Goal: Task Accomplishment & Management: Use online tool/utility

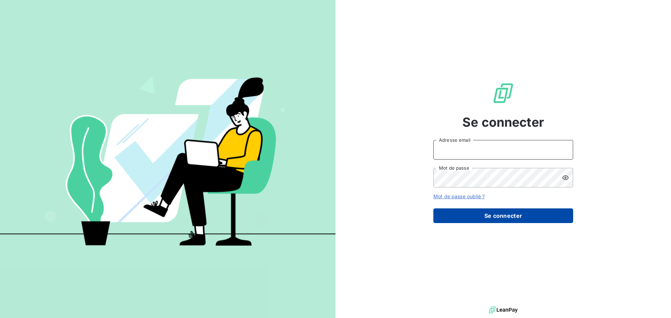
type input "[PERSON_NAME][EMAIL_ADDRESS][DOMAIN_NAME]"
click at [495, 219] on button "Se connecter" at bounding box center [503, 216] width 140 height 15
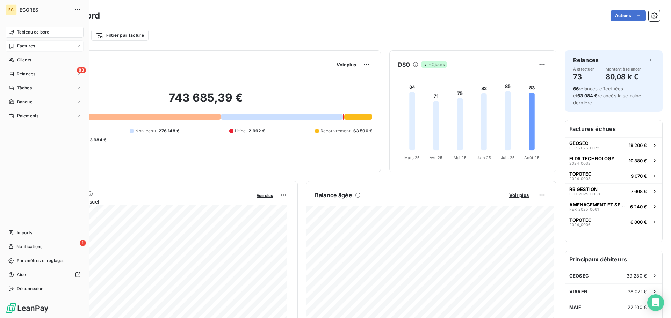
click at [25, 48] on span "Factures" at bounding box center [26, 46] width 18 height 6
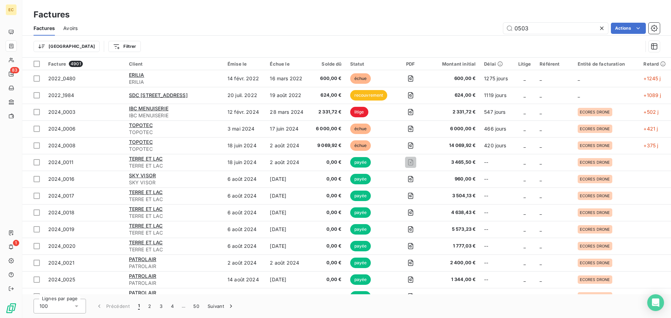
type input "0503"
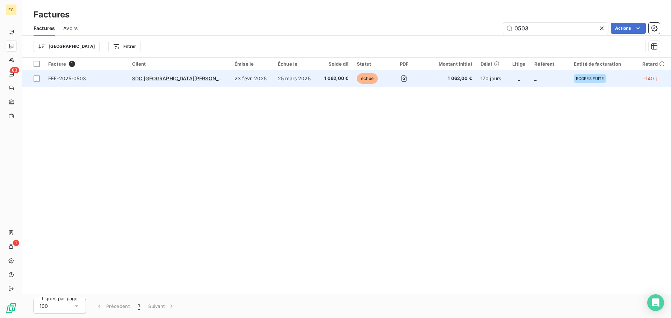
click at [189, 82] on td "SDC [GEOGRAPHIC_DATA][PERSON_NAME]/° AGENCE GHIBAUDO" at bounding box center [179, 78] width 102 height 17
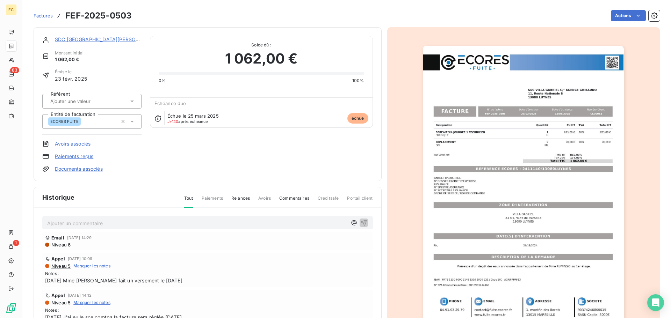
click at [137, 223] on p "Ajouter un commentaire ﻿" at bounding box center [197, 223] width 300 height 9
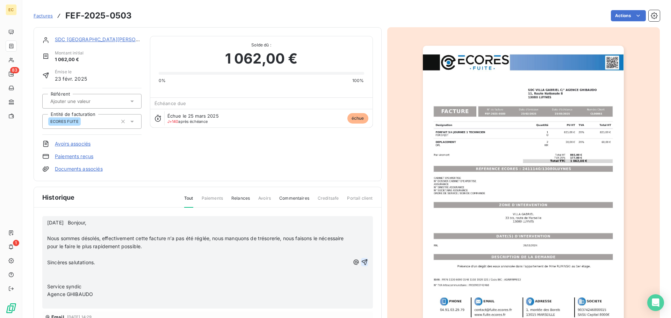
click at [361, 262] on icon "button" at bounding box center [364, 262] width 7 height 7
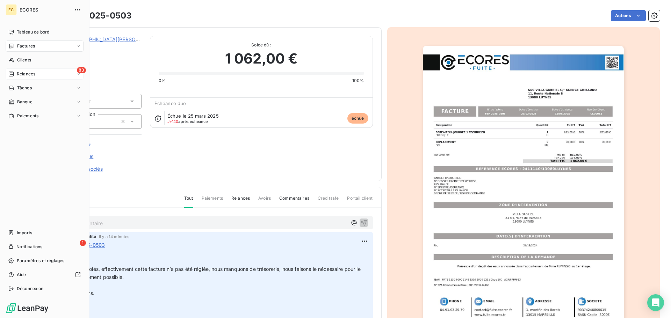
click at [29, 74] on span "Relances" at bounding box center [26, 74] width 19 height 6
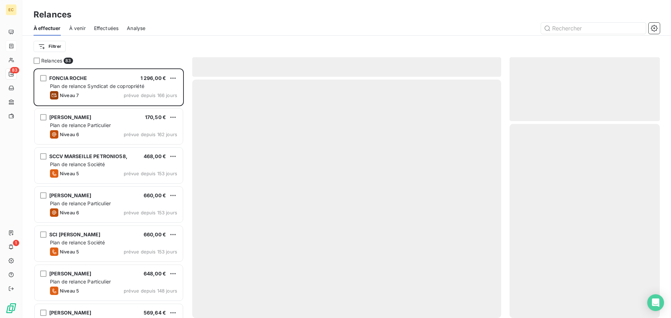
scroll to position [245, 145]
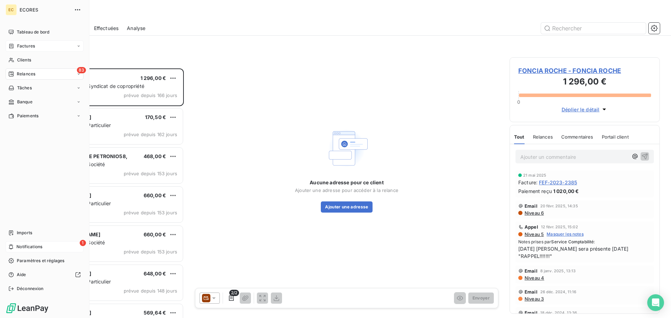
click at [22, 247] on span "Notifications" at bounding box center [29, 247] width 26 height 6
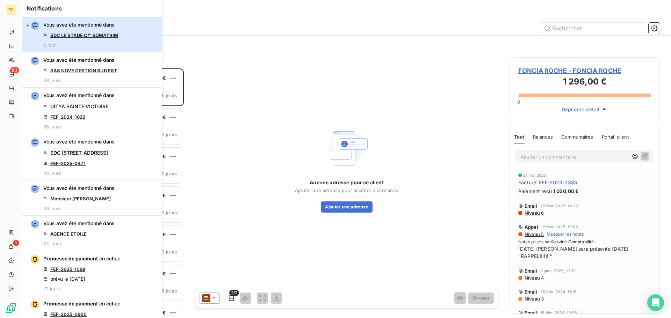
click at [92, 39] on div "Vous avez été mentionné dans SDC LE STADE C/° SOMATRIM 0 jour" at bounding box center [80, 34] width 75 height 27
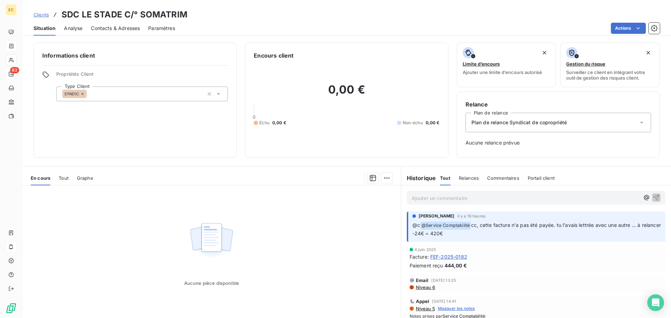
click at [450, 259] on span "FEF-2025-0182" at bounding box center [448, 256] width 37 height 7
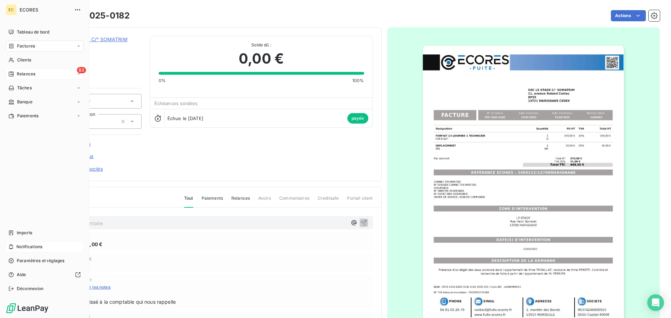
click at [21, 75] on span "Relances" at bounding box center [26, 74] width 19 height 6
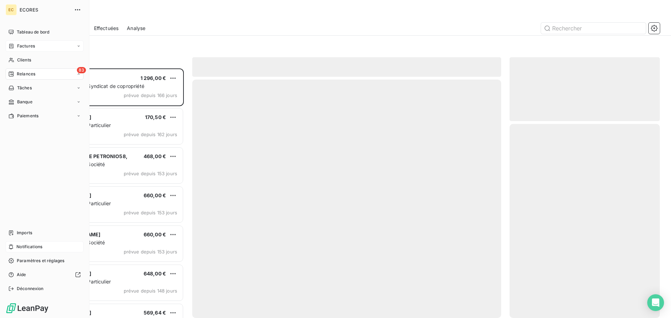
scroll to position [245, 145]
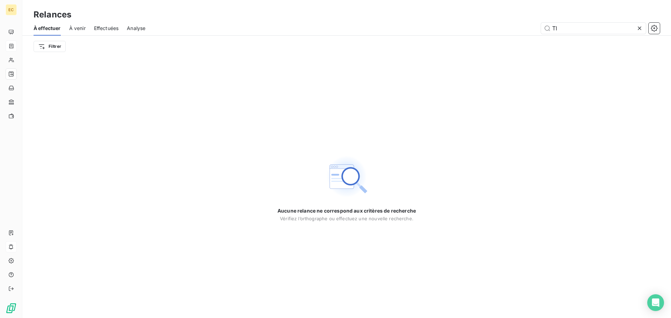
type input "T"
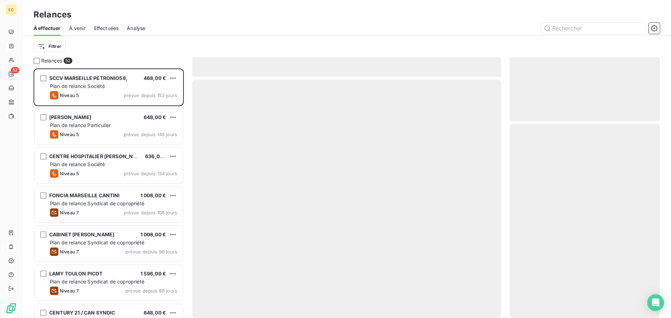
scroll to position [245, 145]
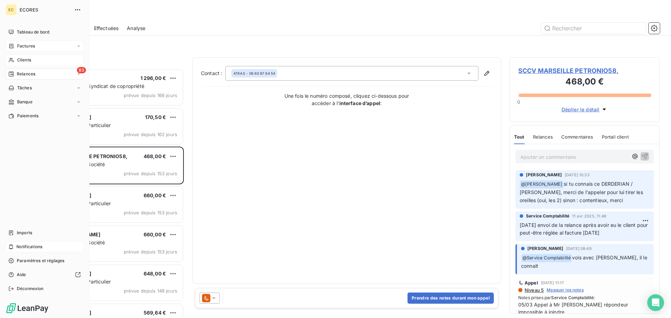
click at [24, 60] on span "Clients" at bounding box center [24, 60] width 14 height 6
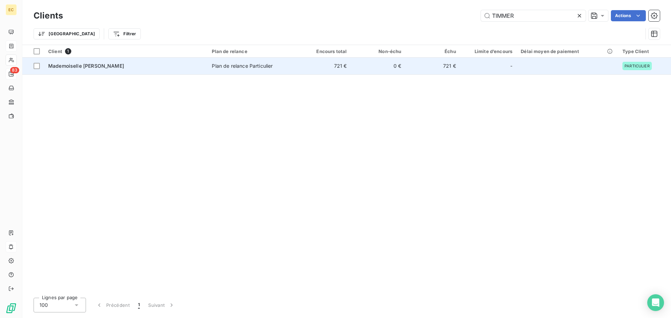
type input "TIMMER"
click at [264, 69] on div "Plan de relance Particulier" at bounding box center [242, 66] width 61 height 7
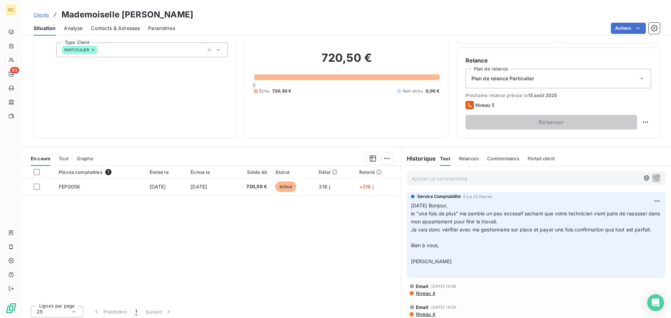
scroll to position [47, 0]
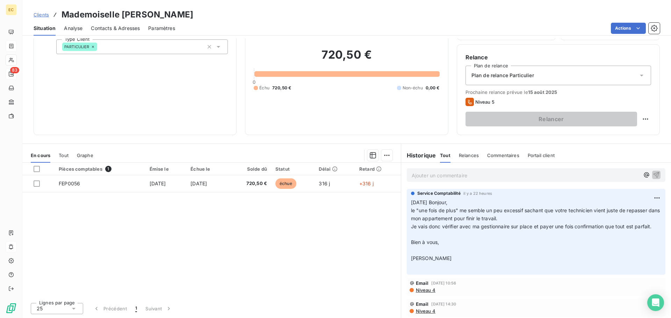
click at [465, 155] on span "Relances" at bounding box center [469, 156] width 20 height 6
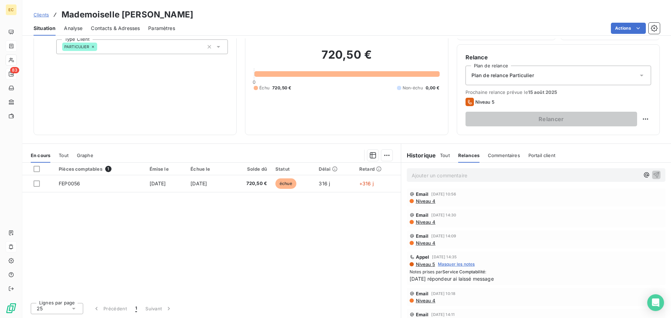
scroll to position [0, 0]
click at [496, 158] on span "Commentaires" at bounding box center [504, 156] width 32 height 6
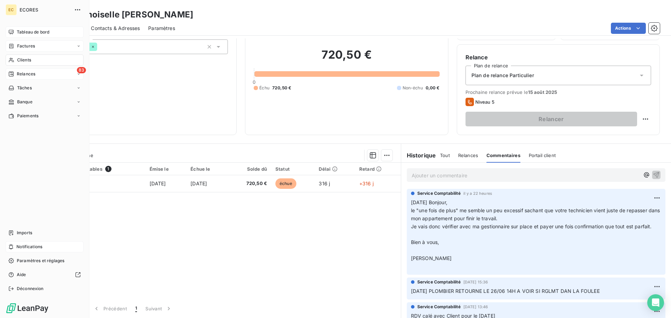
click at [35, 31] on span "Tableau de bord" at bounding box center [33, 32] width 32 height 6
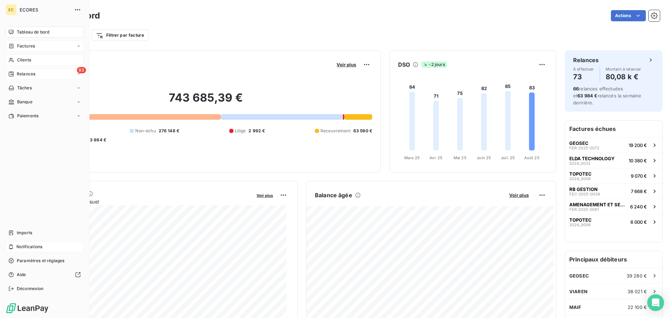
click at [25, 59] on span "Clients" at bounding box center [24, 60] width 14 height 6
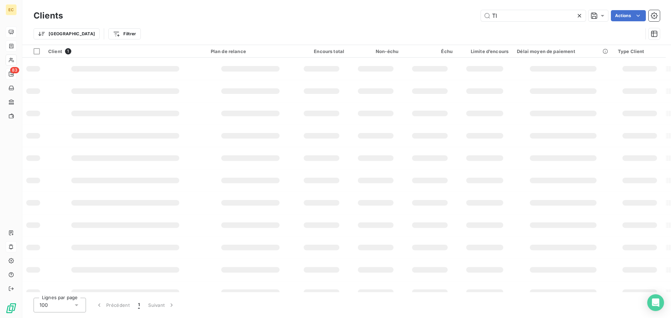
type input "T"
type input "C"
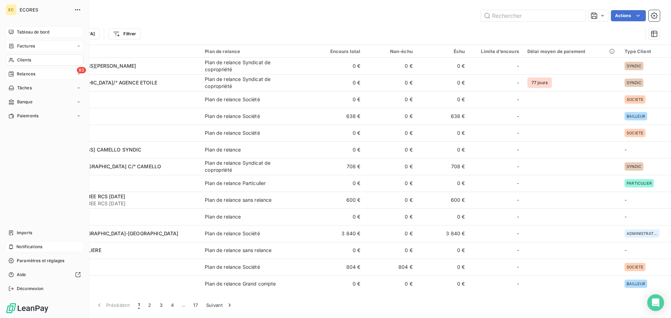
click at [23, 45] on span "Factures" at bounding box center [26, 46] width 18 height 6
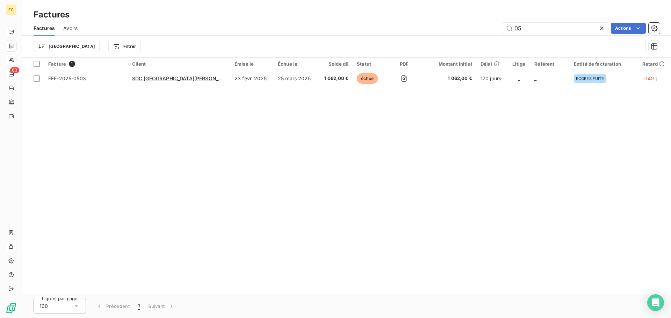
type input "0"
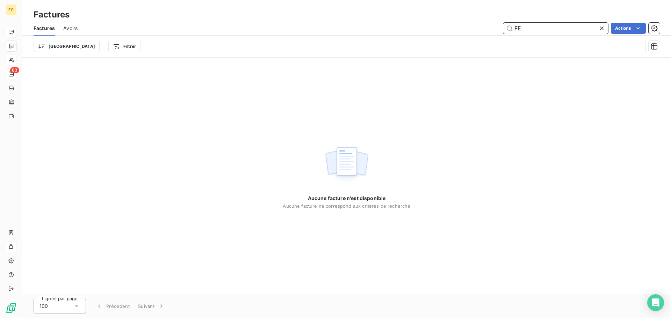
type input "F"
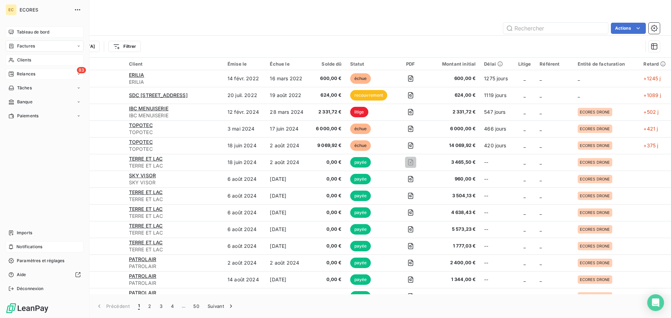
click at [21, 59] on span "Clients" at bounding box center [24, 60] width 14 height 6
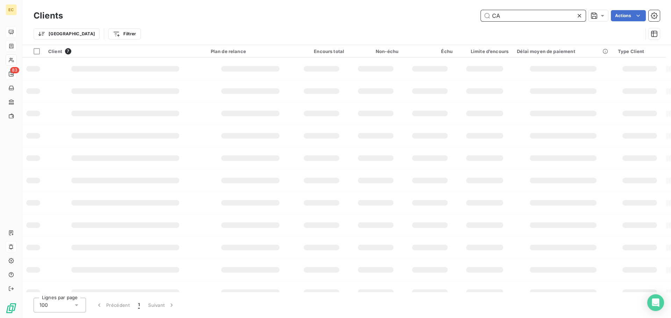
type input "C"
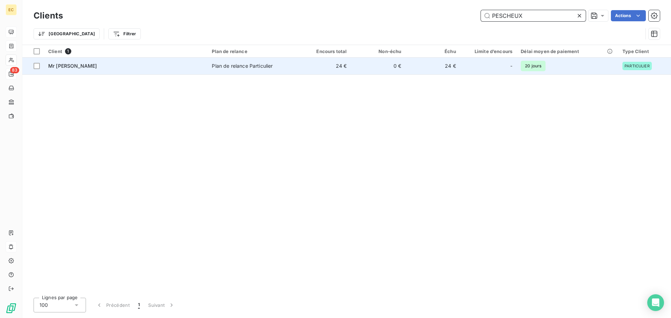
type input "PESCHEUX"
click at [314, 68] on td "24 €" at bounding box center [323, 66] width 54 height 17
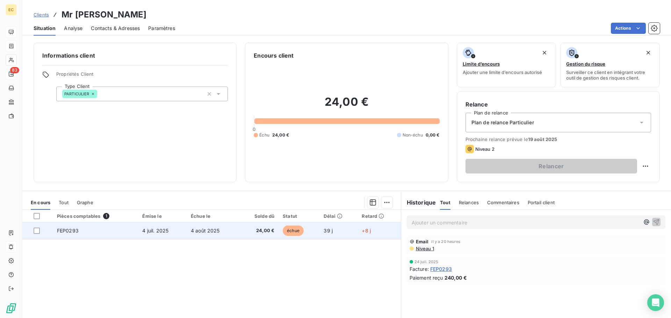
click at [116, 231] on td "FEP0293" at bounding box center [96, 231] width 86 height 17
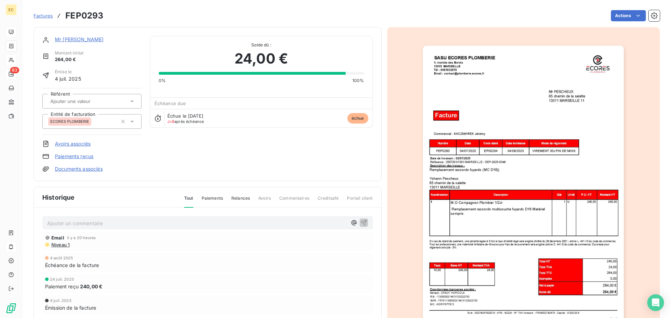
click at [86, 155] on link "Paiements reçus" at bounding box center [74, 156] width 38 height 7
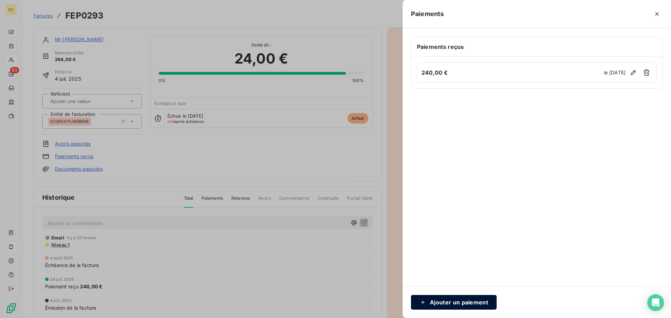
click at [443, 306] on button "Ajouter un paiement" at bounding box center [454, 302] width 86 height 15
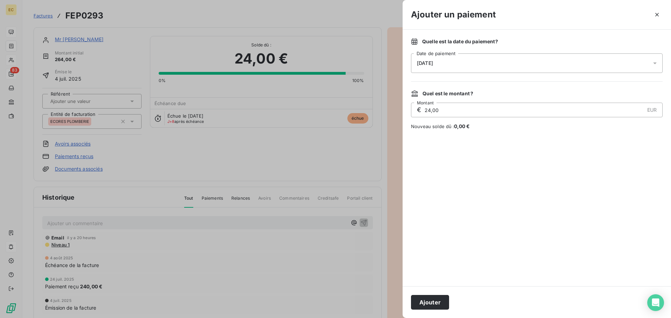
click at [655, 63] on icon at bounding box center [654, 64] width 3 height 2
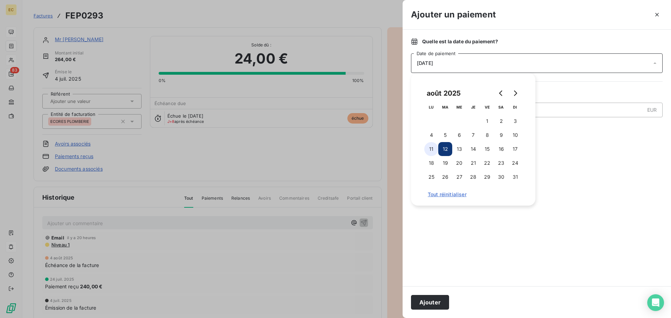
click at [432, 149] on button "11" at bounding box center [431, 149] width 14 height 14
click at [438, 306] on button "Ajouter" at bounding box center [430, 302] width 38 height 15
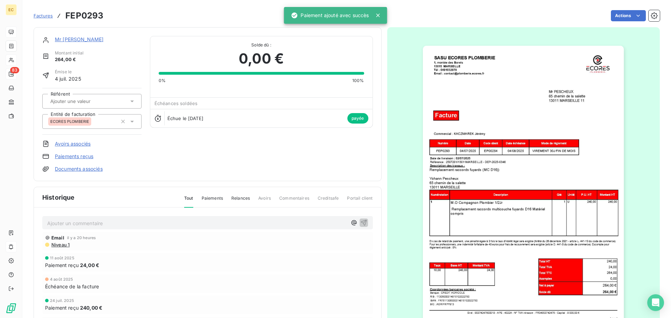
click at [40, 14] on span "Factures" at bounding box center [43, 16] width 19 height 6
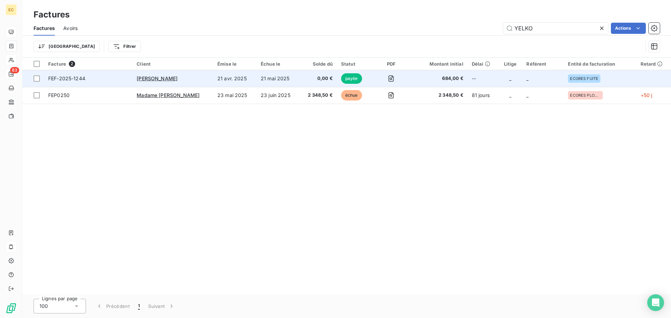
type input "YELKO"
click at [147, 84] on td "[PERSON_NAME]" at bounding box center [172, 78] width 81 height 17
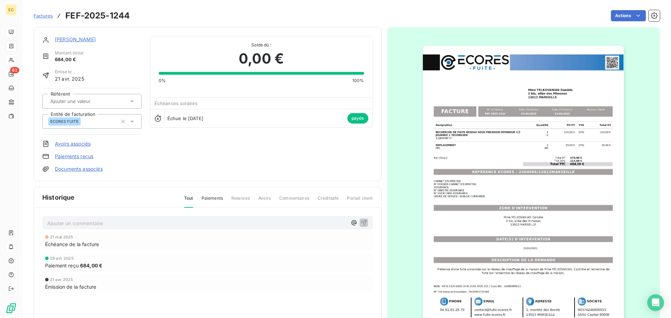
click at [78, 155] on link "Paiements reçus" at bounding box center [74, 156] width 38 height 7
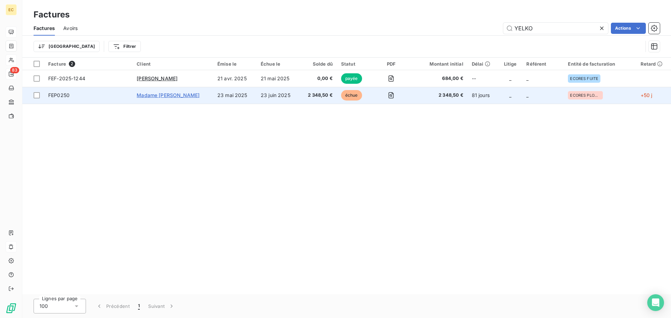
click at [160, 96] on span "Madame [PERSON_NAME]" at bounding box center [168, 95] width 63 height 6
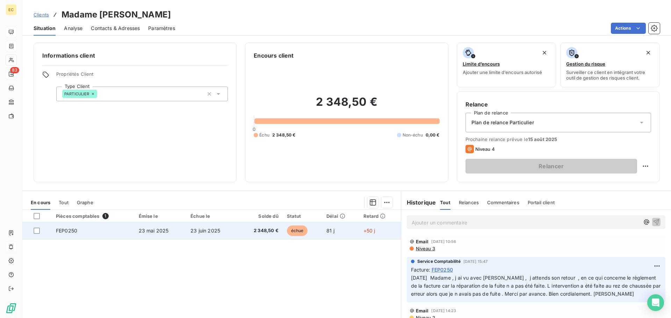
click at [155, 234] on td "23 mai 2025" at bounding box center [160, 231] width 52 height 17
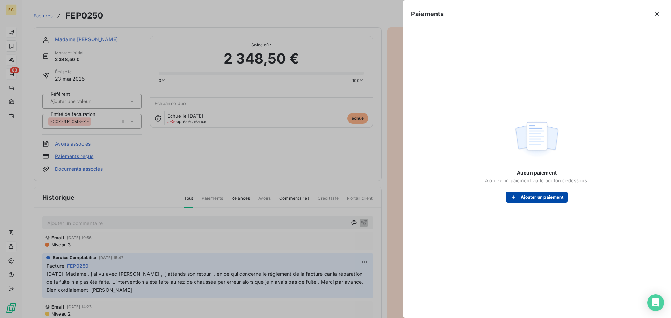
click at [531, 199] on button "Ajouter un paiement" at bounding box center [536, 197] width 61 height 11
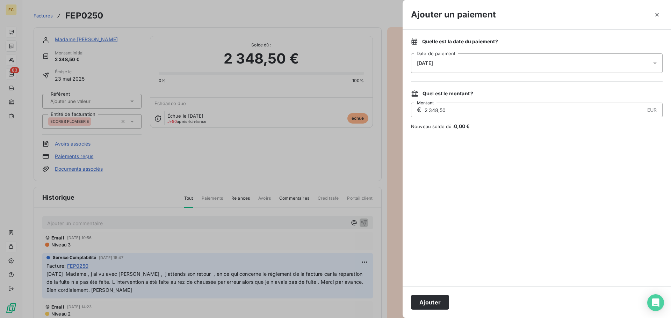
click at [472, 63] on div "[DATE]" at bounding box center [537, 63] width 252 height 20
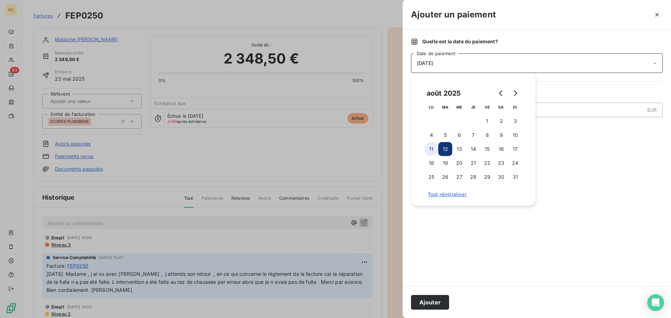
click at [432, 148] on button "11" at bounding box center [431, 149] width 14 height 14
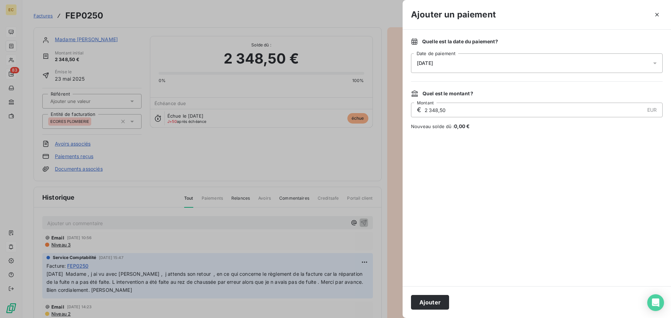
click at [452, 243] on div at bounding box center [537, 208] width 252 height 140
click at [448, 110] on input "2 348,50" at bounding box center [534, 110] width 220 height 14
type input "0,00"
type input "1 174,25"
click at [429, 304] on button "Ajouter" at bounding box center [430, 302] width 38 height 15
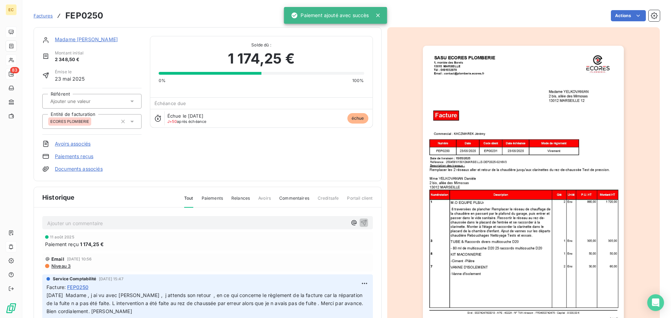
click at [141, 221] on p "Ajouter un commentaire ﻿" at bounding box center [197, 223] width 300 height 9
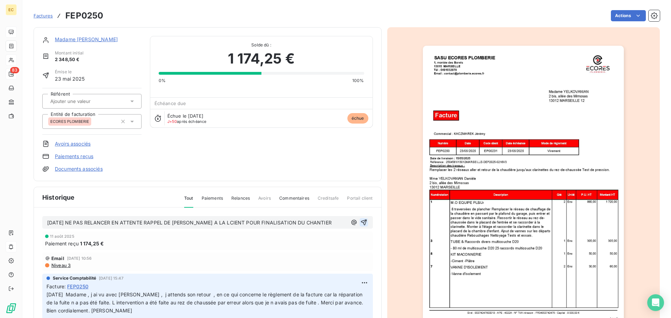
click at [361, 223] on icon "button" at bounding box center [364, 223] width 6 height 6
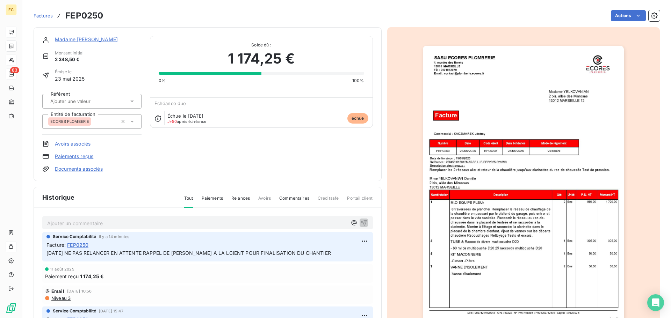
click at [41, 15] on span "Factures" at bounding box center [43, 16] width 19 height 6
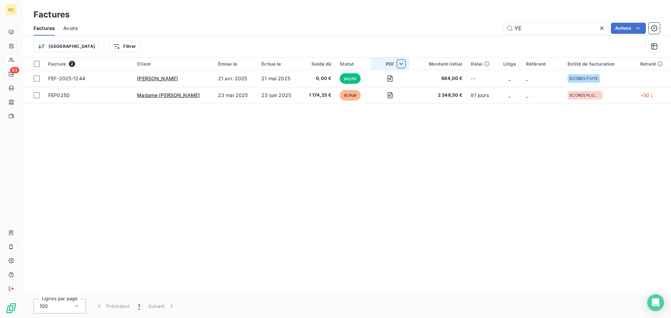
type input "Y"
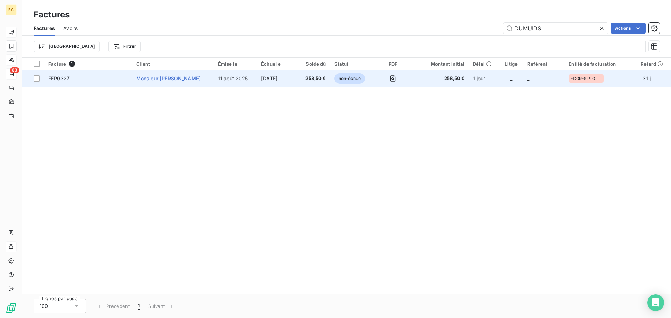
type input "DUMUIDS"
click at [154, 80] on span "Monsieur [PERSON_NAME]" at bounding box center [168, 78] width 64 height 6
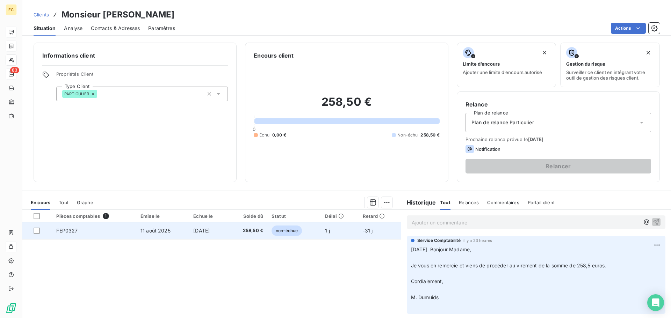
click at [140, 228] on span "11 août 2025" at bounding box center [155, 231] width 30 height 6
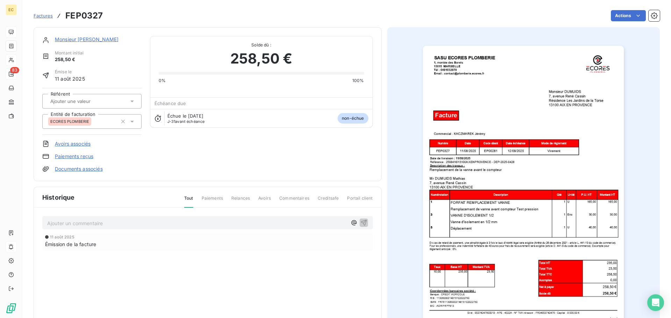
click at [88, 156] on link "Paiements reçus" at bounding box center [74, 156] width 38 height 7
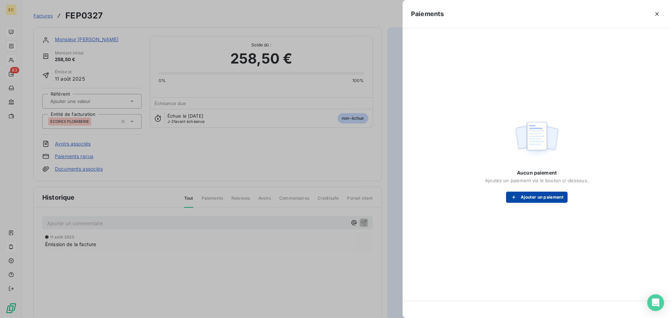
click at [526, 197] on button "Ajouter un paiement" at bounding box center [536, 197] width 61 height 11
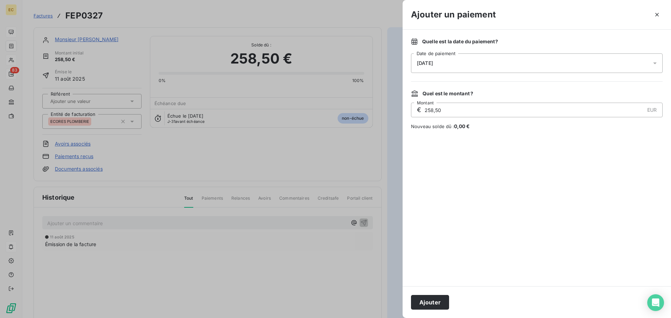
click at [473, 66] on div "[DATE]" at bounding box center [537, 63] width 252 height 20
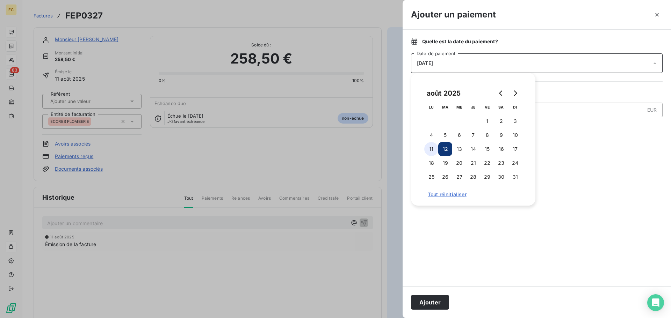
click at [429, 152] on button "11" at bounding box center [431, 149] width 14 height 14
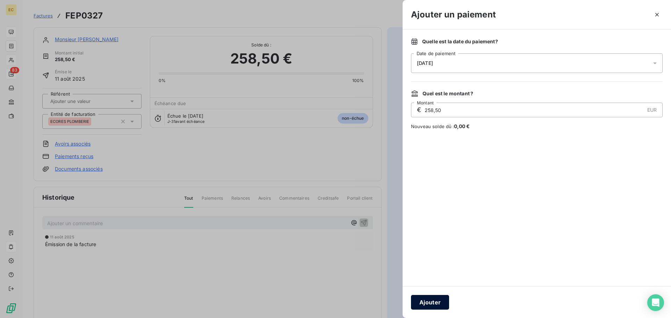
click at [437, 299] on button "Ajouter" at bounding box center [430, 302] width 38 height 15
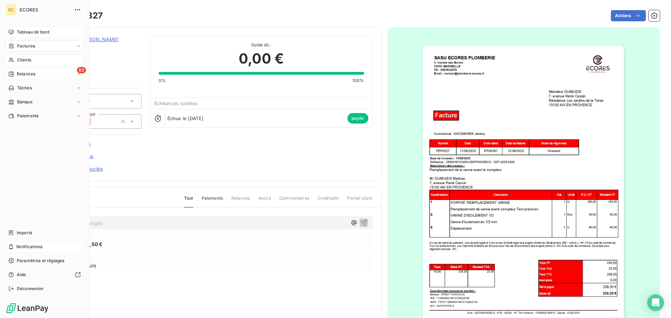
click at [21, 58] on span "Clients" at bounding box center [24, 60] width 14 height 6
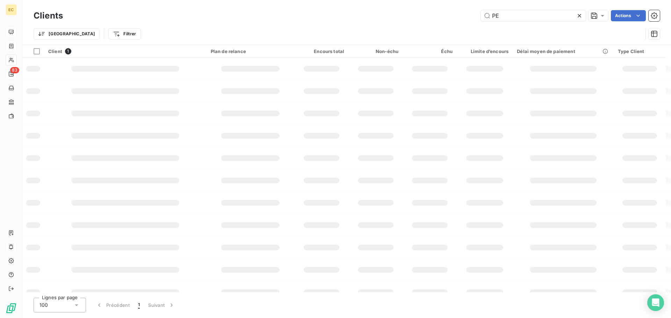
type input "P"
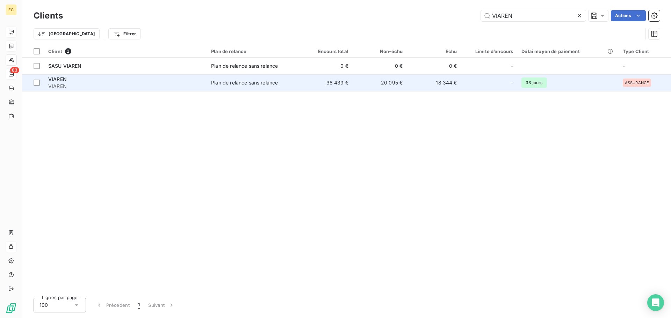
type input "VIAREN"
click at [167, 79] on div "VIAREN" at bounding box center [125, 79] width 154 height 7
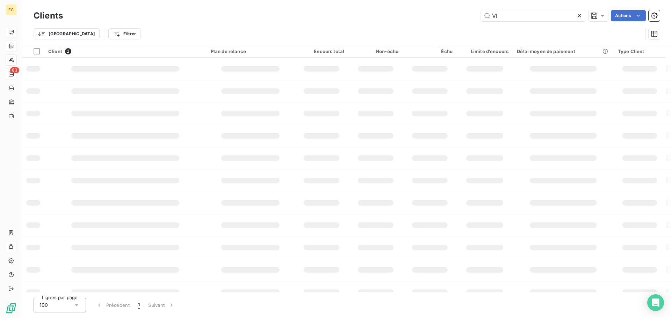
type input "V"
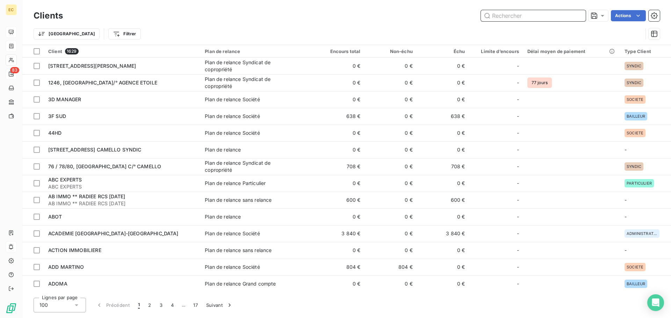
click at [521, 18] on input "text" at bounding box center [533, 15] width 105 height 11
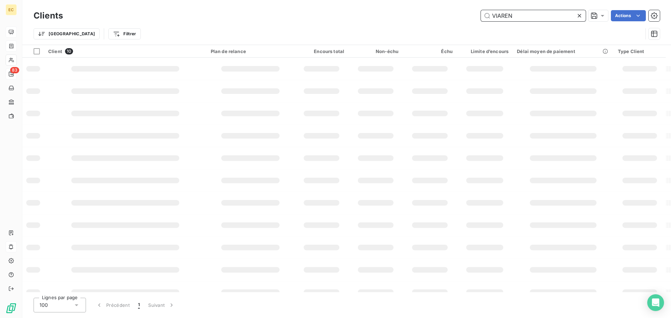
type input "VIAREN"
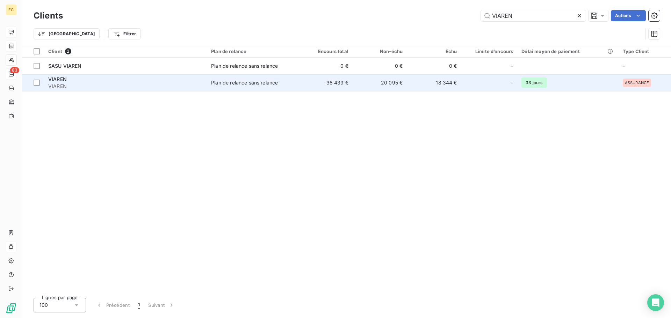
click at [126, 87] on span "VIAREN" at bounding box center [125, 86] width 154 height 7
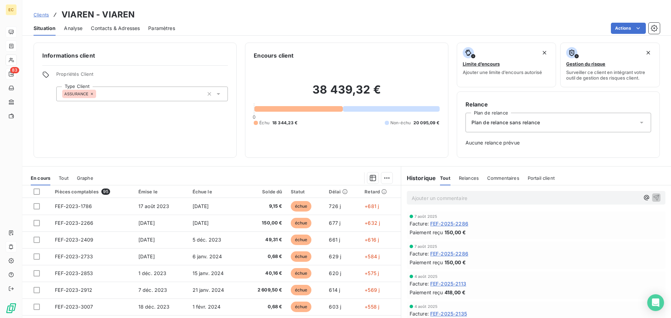
click at [469, 179] on span "Relances" at bounding box center [469, 178] width 20 height 6
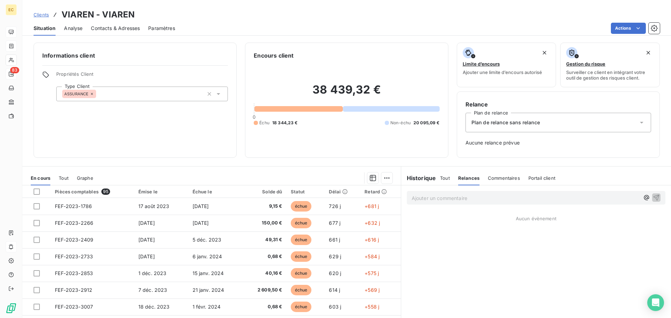
click at [498, 177] on span "Commentaires" at bounding box center [504, 178] width 32 height 6
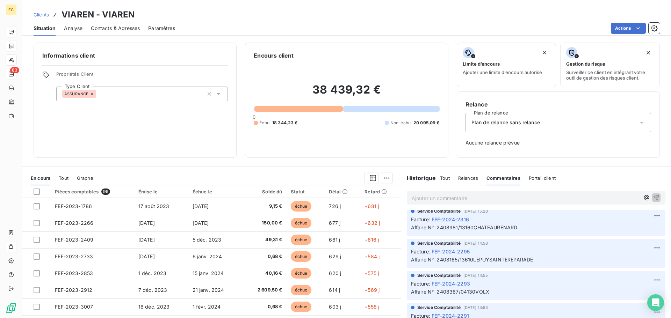
scroll to position [279, 0]
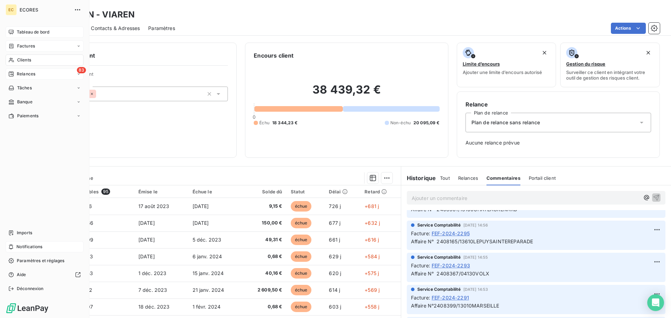
drag, startPoint x: 23, startPoint y: 46, endPoint x: 32, endPoint y: 46, distance: 9.1
click at [23, 46] on span "Factures" at bounding box center [26, 46] width 18 height 6
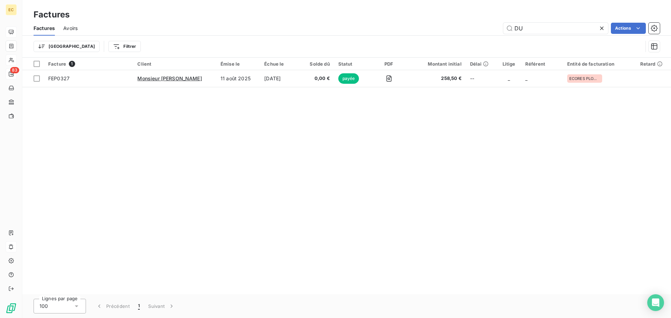
type input "D"
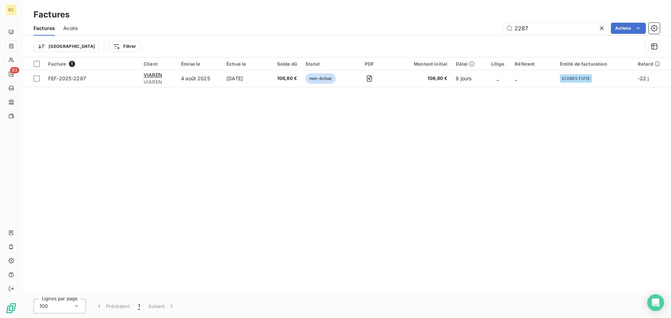
type input "2287"
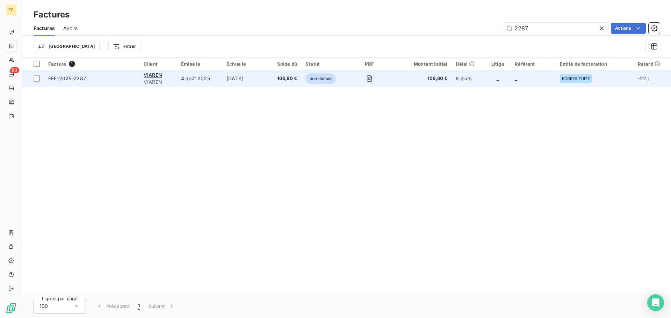
click at [115, 81] on span "FEF-2025-2287" at bounding box center [91, 78] width 87 height 7
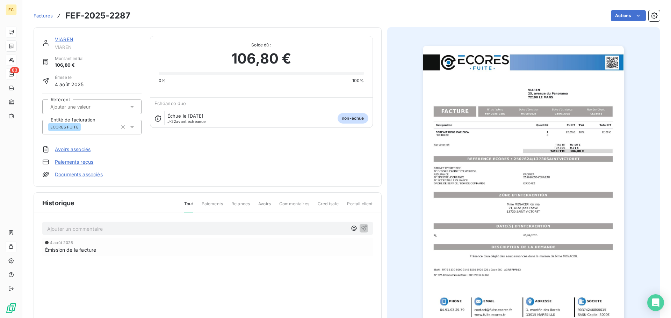
click at [517, 176] on img "button" at bounding box center [523, 188] width 201 height 284
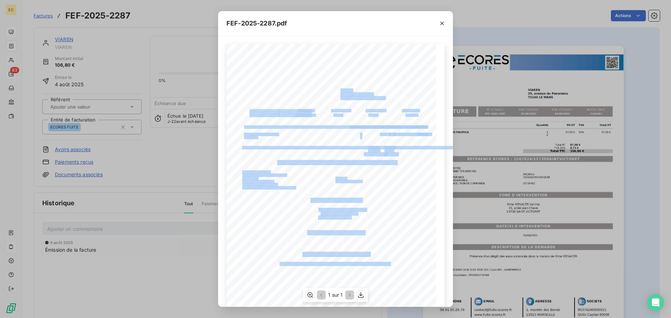
click at [334, 184] on div "Designation Quantité PU HT TVA Total HT FORFAIT DP03 PACIFICA FOR1HPAC 1 € 97,0…" at bounding box center [335, 192] width 218 height 297
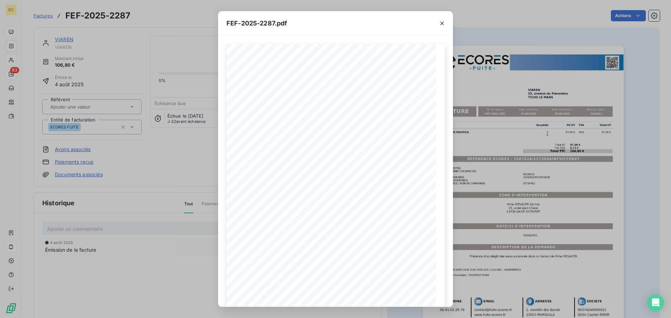
click at [44, 17] on div "FEF-2025-2287.pdf Designation Quantité PU HT TVA Total HT FORFAIT DP03 PACIFICA…" at bounding box center [335, 159] width 671 height 318
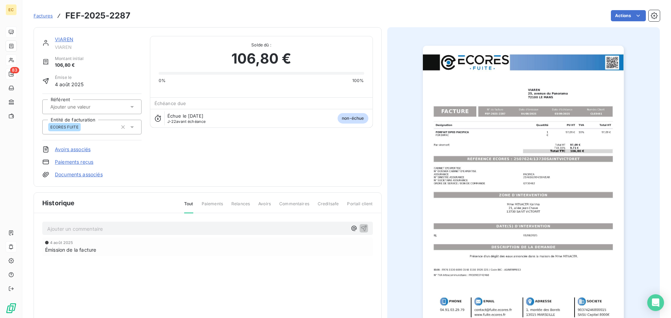
click at [44, 17] on span "Factures" at bounding box center [43, 16] width 19 height 6
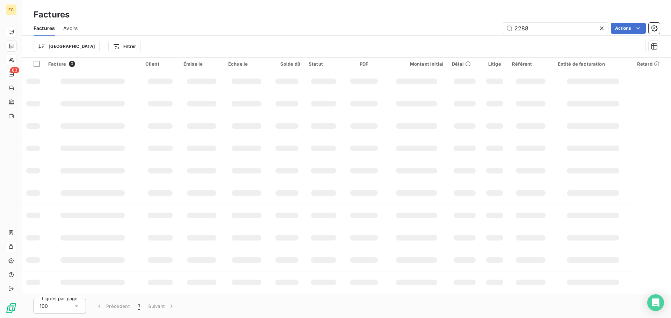
type input "2288"
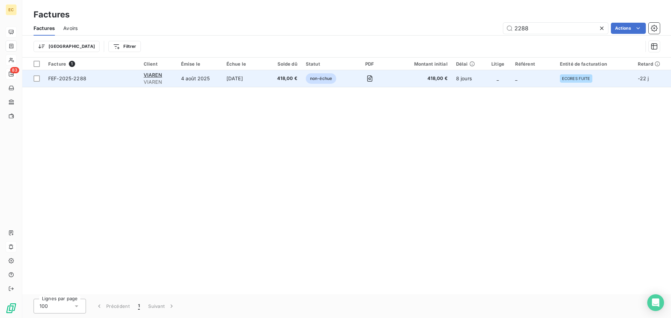
click at [116, 81] on span "FEF-2025-2288" at bounding box center [91, 78] width 87 height 7
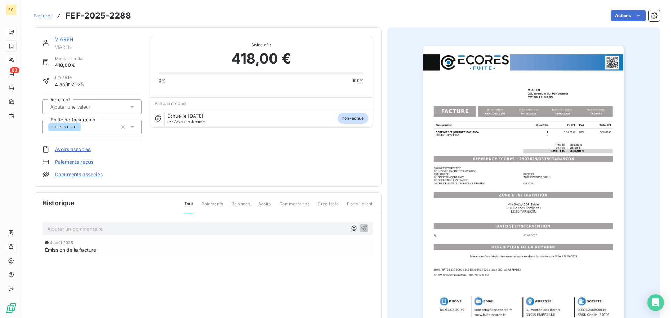
click at [80, 163] on link "Paiements reçus" at bounding box center [74, 162] width 38 height 7
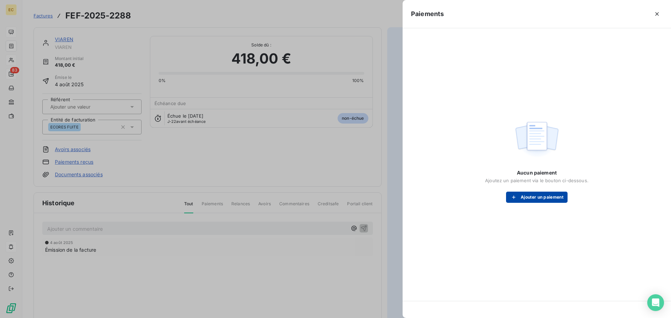
click at [519, 198] on div "button" at bounding box center [515, 197] width 10 height 7
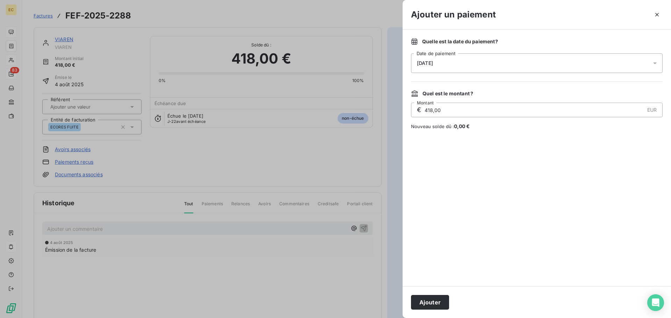
drag, startPoint x: 433, startPoint y: 111, endPoint x: 425, endPoint y: 112, distance: 8.2
click at [425, 112] on input "418,00" at bounding box center [534, 110] width 220 height 14
type input "150,00"
click at [472, 171] on div at bounding box center [537, 208] width 252 height 140
click at [433, 305] on button "Ajouter" at bounding box center [430, 302] width 38 height 15
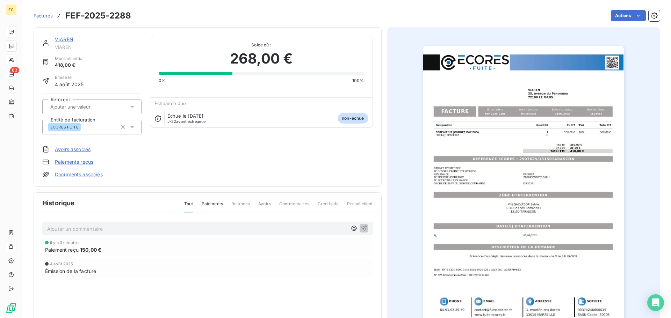
click at [40, 16] on span "Factures" at bounding box center [43, 16] width 19 height 6
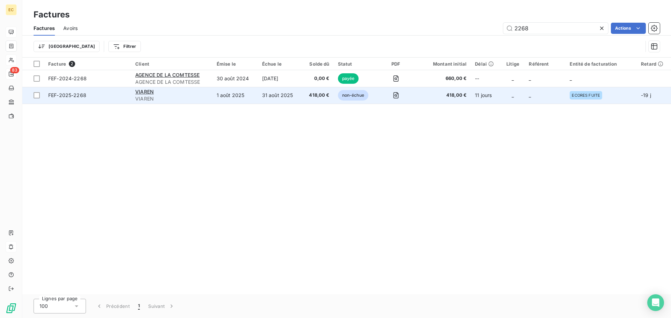
type input "2268"
click at [165, 95] on div "VIAREN" at bounding box center [171, 91] width 73 height 7
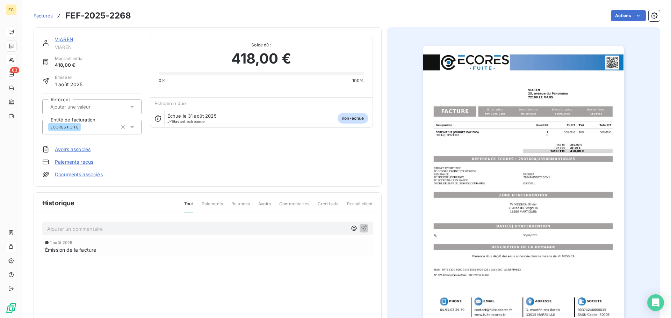
click at [78, 162] on link "Paiements reçus" at bounding box center [74, 162] width 38 height 7
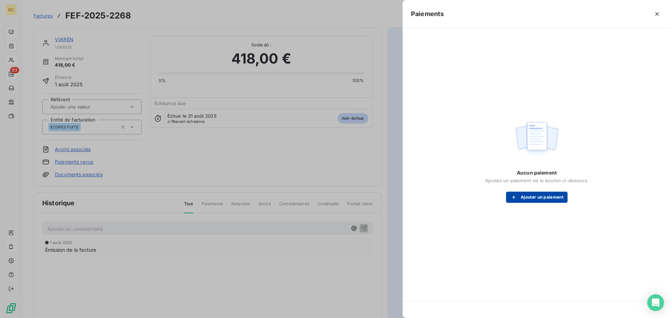
click at [522, 199] on button "Ajouter un paiement" at bounding box center [536, 197] width 61 height 11
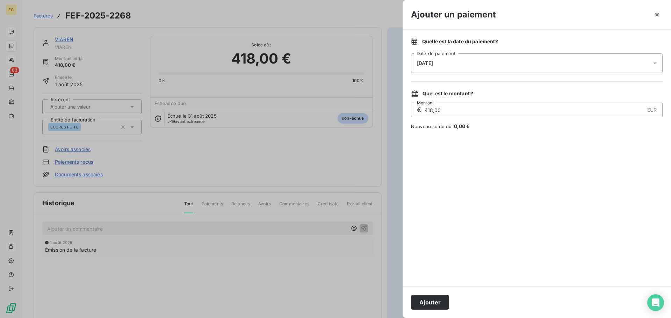
drag, startPoint x: 432, startPoint y: 110, endPoint x: 424, endPoint y: 112, distance: 7.9
click at [424, 112] on input "418,00" at bounding box center [534, 110] width 220 height 14
type input "200,00"
click at [435, 300] on button "Ajouter" at bounding box center [430, 302] width 38 height 15
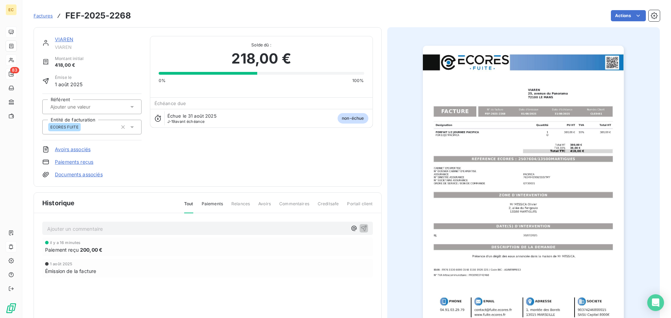
click at [40, 15] on span "Factures" at bounding box center [43, 16] width 19 height 6
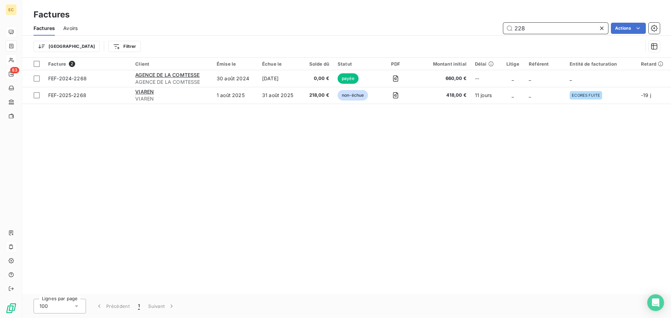
type input "2287"
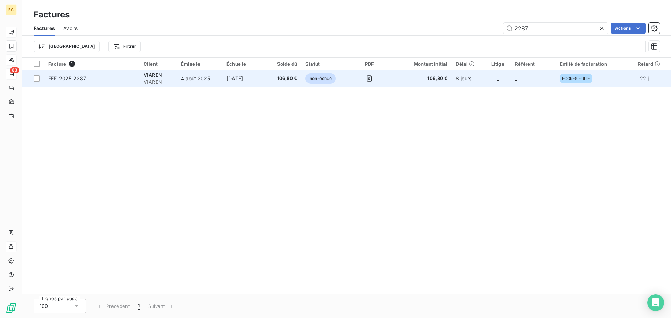
click at [114, 83] on td "FEF-2025-2287" at bounding box center [91, 78] width 95 height 17
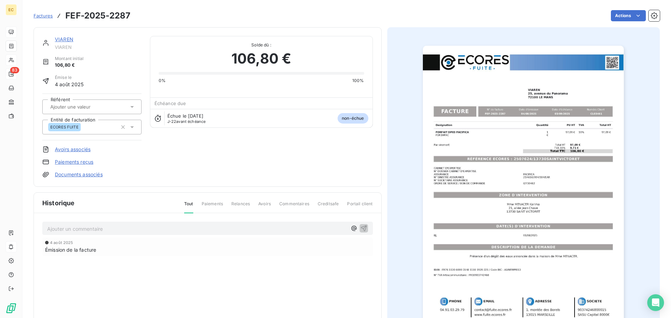
click at [69, 161] on link "Paiements reçus" at bounding box center [74, 162] width 38 height 7
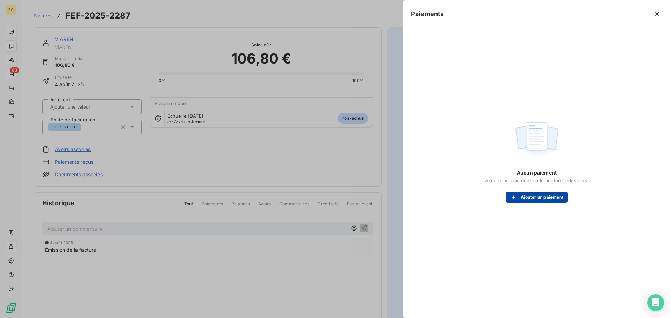
click at [536, 199] on button "Ajouter un paiement" at bounding box center [536, 197] width 61 height 11
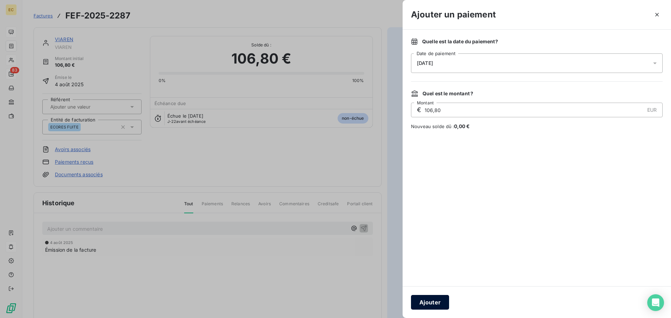
click at [434, 303] on button "Ajouter" at bounding box center [430, 302] width 38 height 15
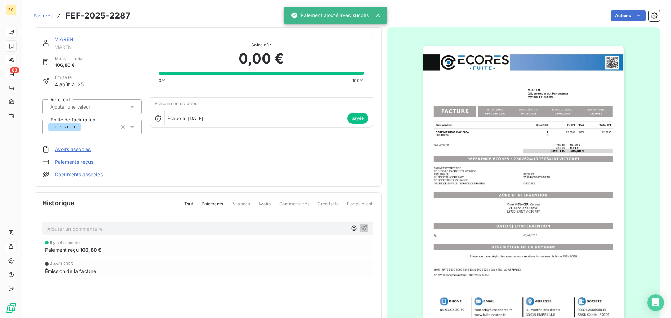
click at [124, 230] on p "Ajouter un commentaire ﻿" at bounding box center [197, 229] width 300 height 9
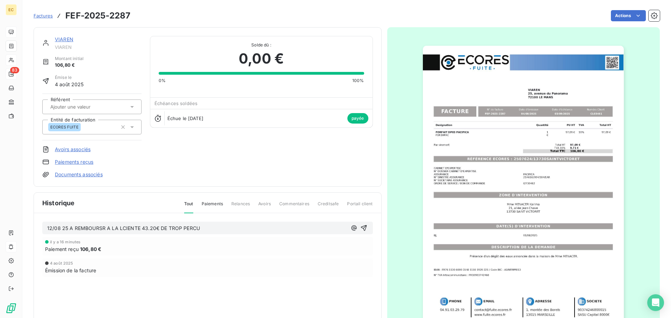
click at [41, 17] on span "Factures" at bounding box center [43, 16] width 19 height 6
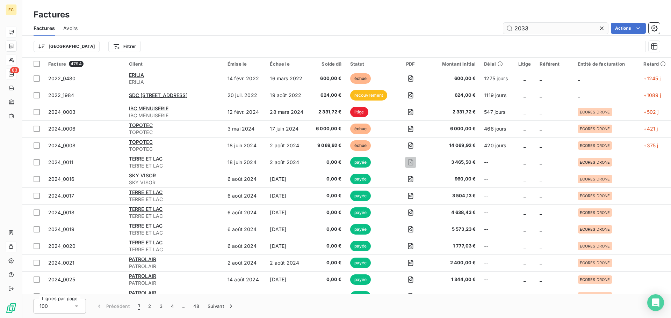
type input "2033"
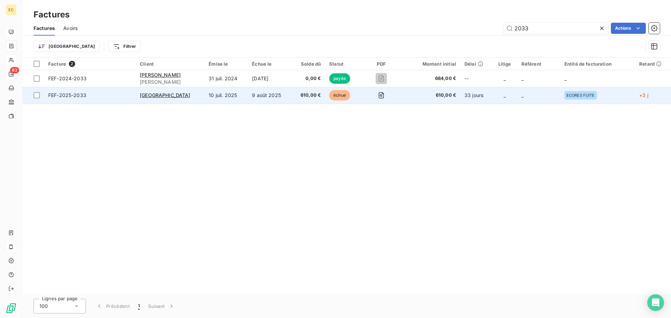
click at [120, 97] on span "FEF-2025-2033" at bounding box center [89, 95] width 83 height 7
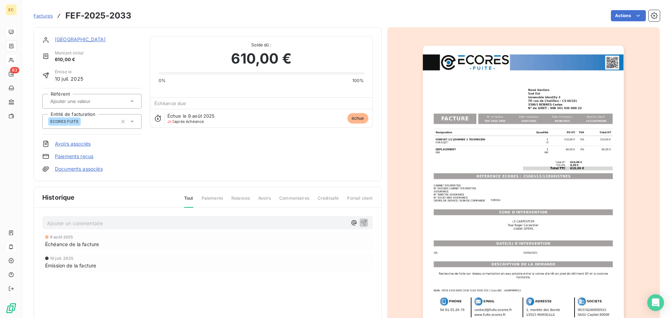
click at [83, 155] on link "Paiements reçus" at bounding box center [74, 156] width 38 height 7
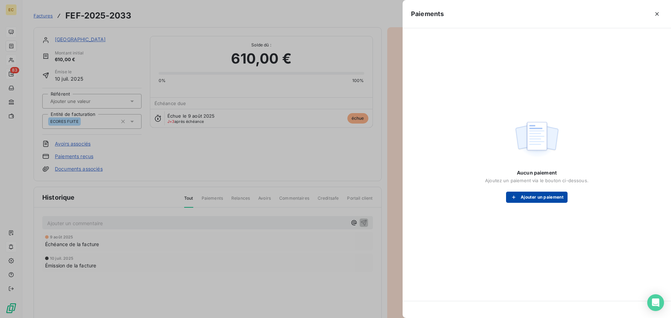
click at [533, 197] on button "Ajouter un paiement" at bounding box center [536, 197] width 61 height 11
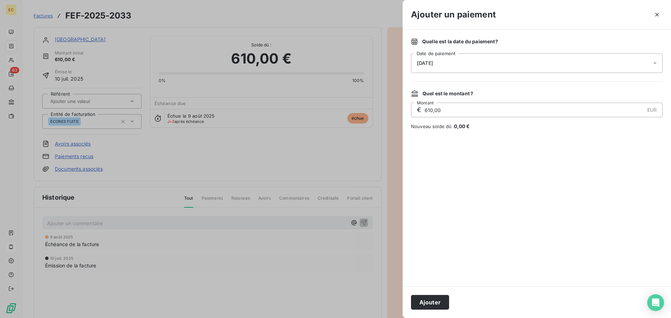
click at [451, 64] on div "[DATE]" at bounding box center [537, 63] width 252 height 20
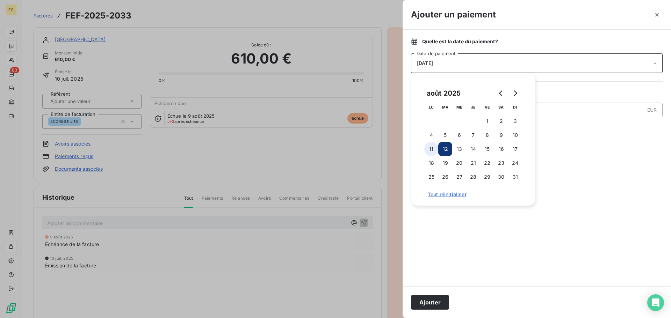
click at [431, 148] on button "11" at bounding box center [431, 149] width 14 height 14
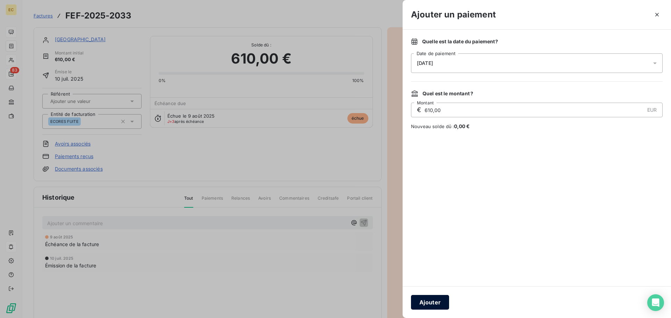
click at [442, 300] on button "Ajouter" at bounding box center [430, 302] width 38 height 15
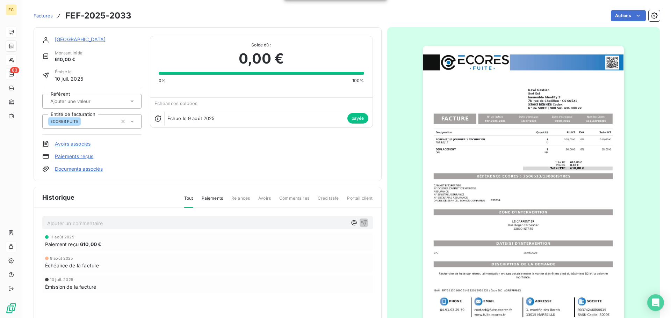
click at [42, 16] on span "Factures" at bounding box center [43, 16] width 19 height 6
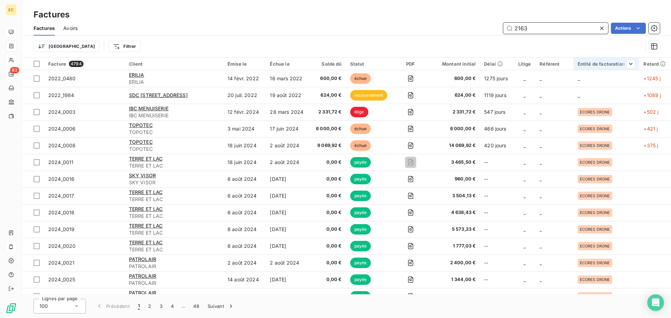
type input "2163"
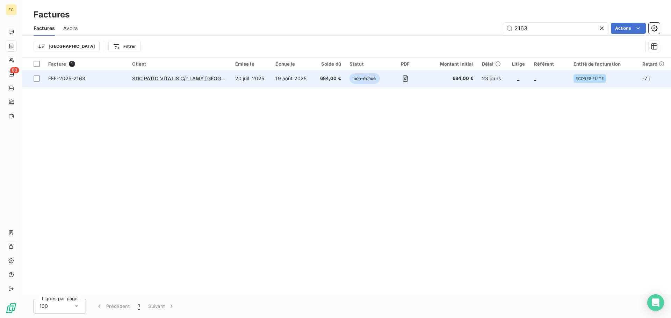
click at [183, 82] on td "SDC PATIO VITALIS C/° LAMY [GEOGRAPHIC_DATA] MAURIAC" at bounding box center [179, 78] width 103 height 17
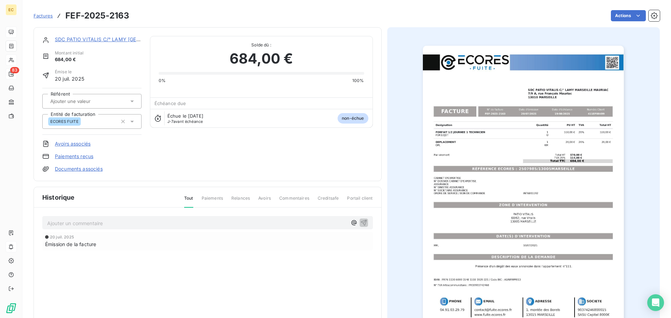
click at [70, 158] on link "Paiements reçus" at bounding box center [74, 156] width 38 height 7
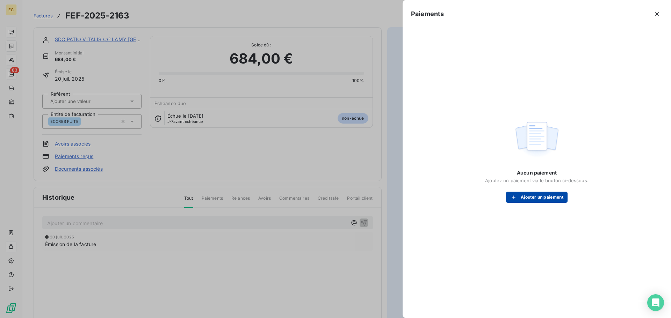
click at [520, 197] on button "Ajouter un paiement" at bounding box center [536, 197] width 61 height 11
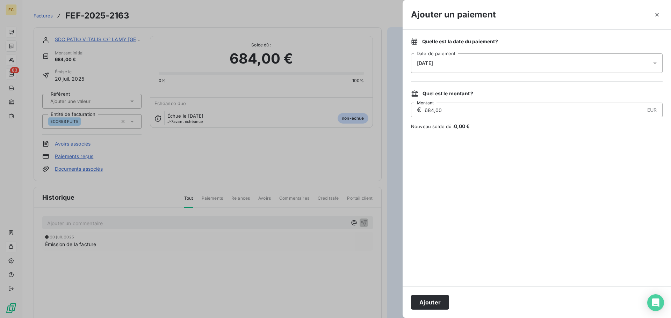
click at [503, 63] on div "[DATE]" at bounding box center [537, 63] width 252 height 20
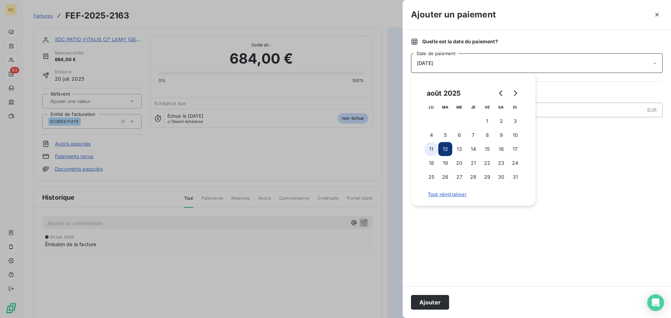
click at [432, 148] on button "11" at bounding box center [431, 149] width 14 height 14
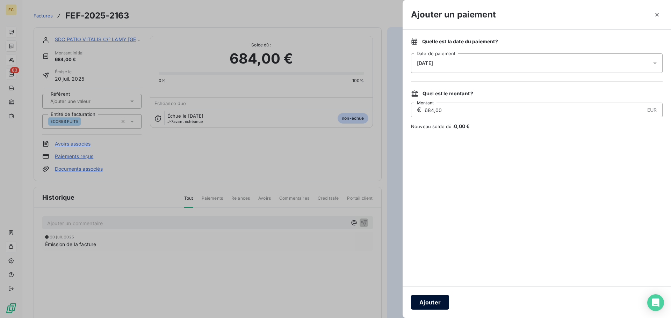
click at [430, 301] on button "Ajouter" at bounding box center [430, 302] width 38 height 15
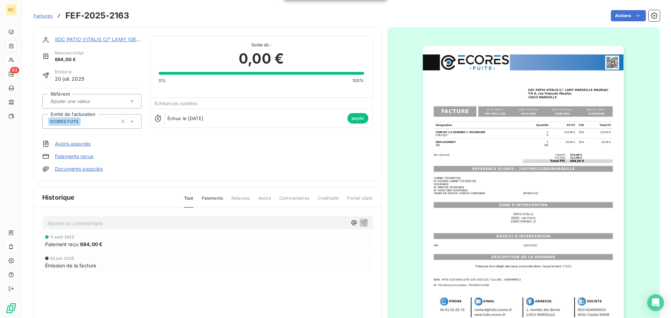
click at [41, 15] on span "Factures" at bounding box center [43, 16] width 19 height 6
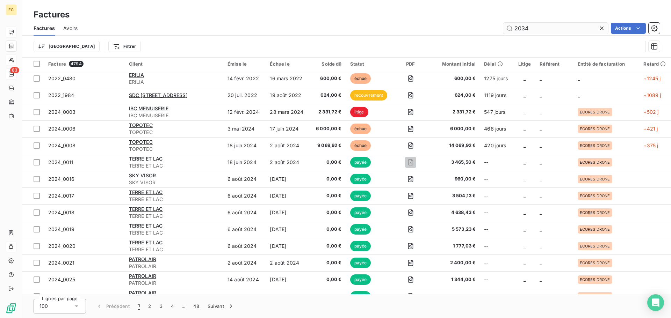
type input "2034"
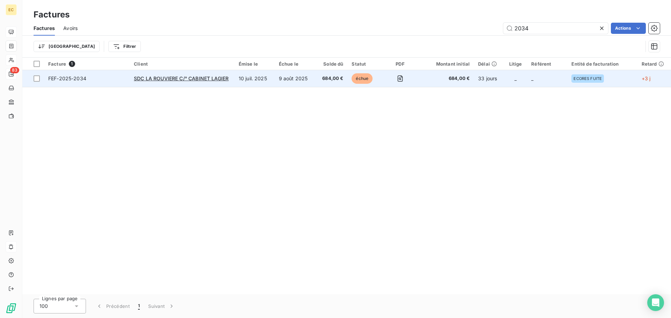
click at [112, 84] on td "FEF-2025-2034" at bounding box center [87, 78] width 86 height 17
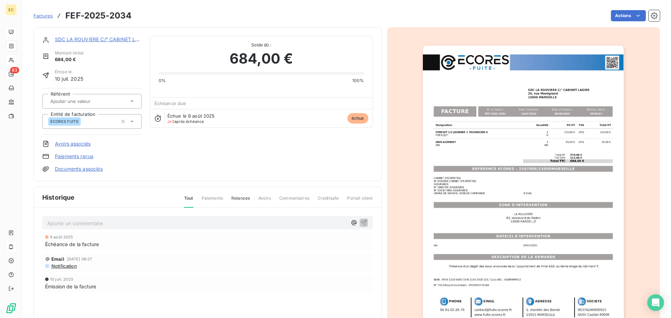
click at [83, 155] on link "Paiements reçus" at bounding box center [74, 156] width 38 height 7
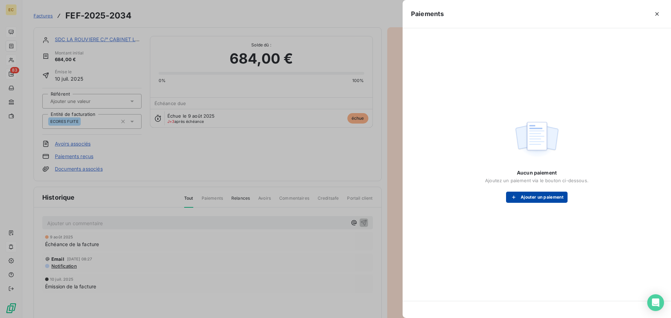
click at [522, 197] on button "Ajouter un paiement" at bounding box center [536, 197] width 61 height 11
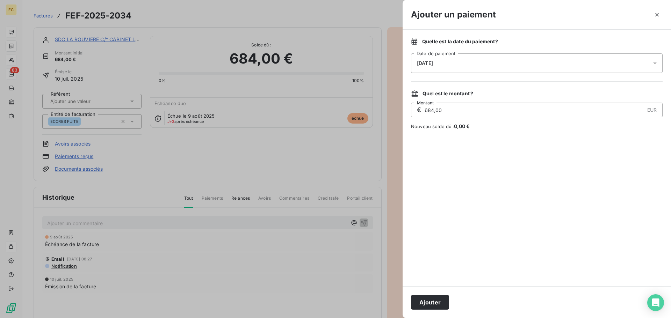
click at [469, 66] on div "[DATE]" at bounding box center [537, 63] width 252 height 20
click at [436, 303] on button "Ajouter" at bounding box center [430, 302] width 38 height 15
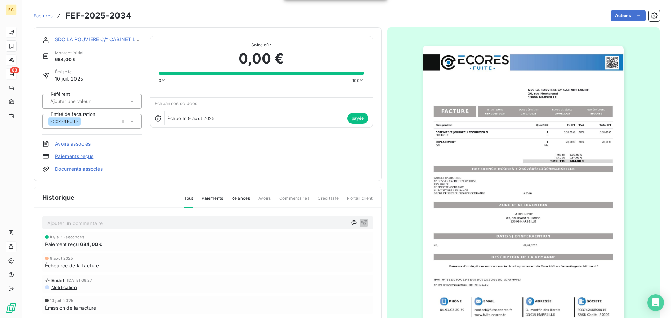
click at [43, 16] on span "Factures" at bounding box center [43, 16] width 19 height 6
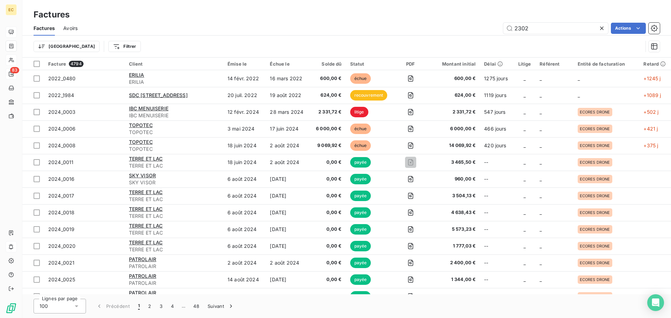
type input "2302"
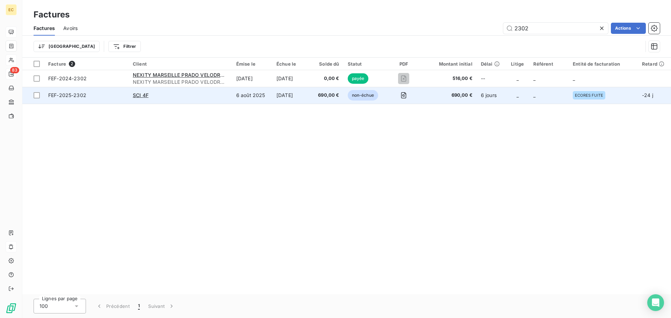
click at [167, 92] on div "SCI 4F" at bounding box center [180, 95] width 95 height 7
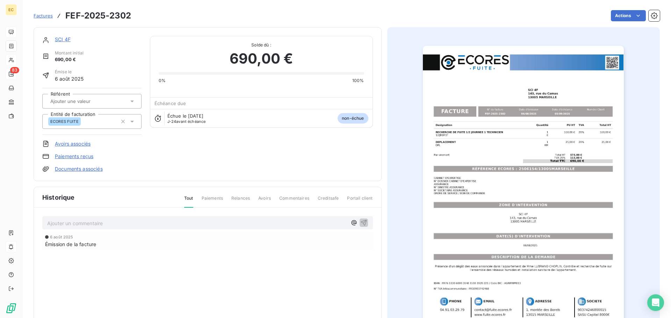
click at [80, 158] on link "Paiements reçus" at bounding box center [74, 156] width 38 height 7
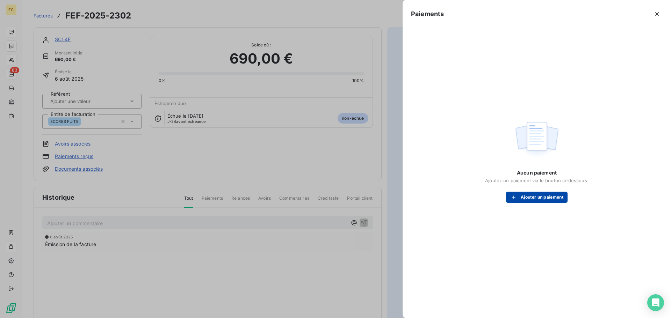
click at [532, 196] on button "Ajouter un paiement" at bounding box center [536, 197] width 61 height 11
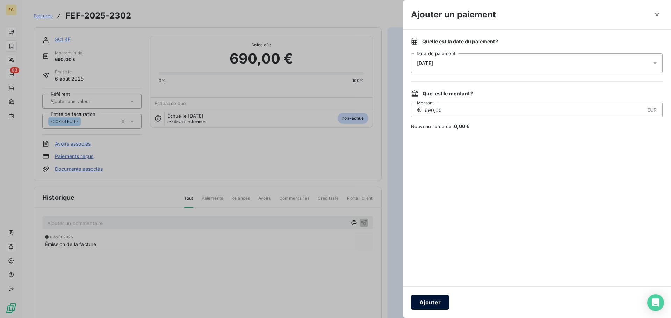
click at [438, 302] on button "Ajouter" at bounding box center [430, 302] width 38 height 15
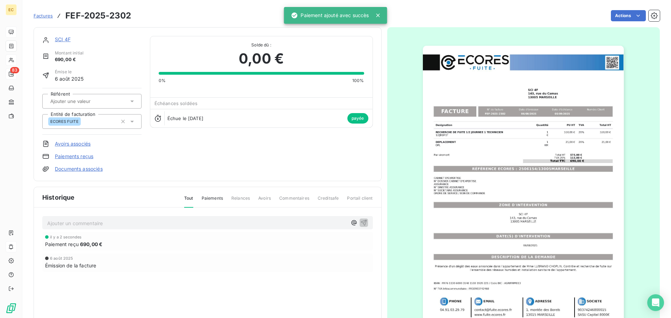
click at [43, 17] on span "Factures" at bounding box center [43, 16] width 19 height 6
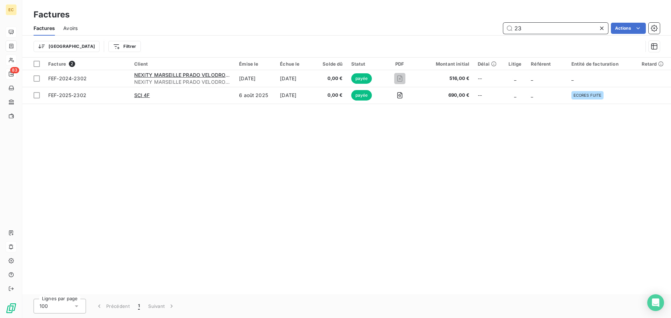
type input "2"
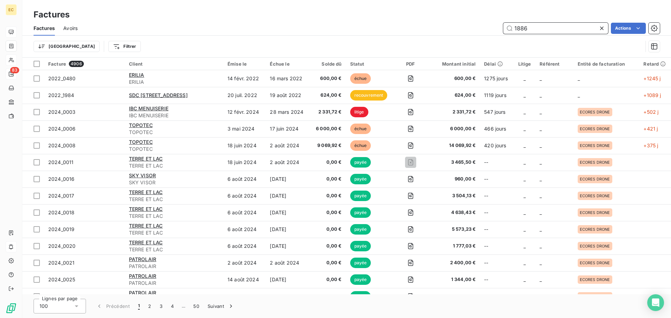
type input "1886"
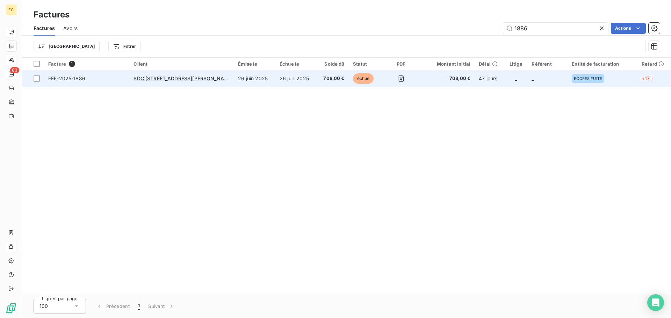
click at [96, 78] on span "FEF-2025-1886" at bounding box center [86, 78] width 77 height 7
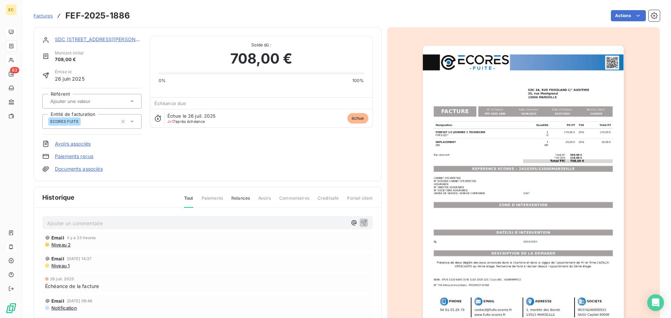
click at [73, 155] on link "Paiements reçus" at bounding box center [74, 156] width 38 height 7
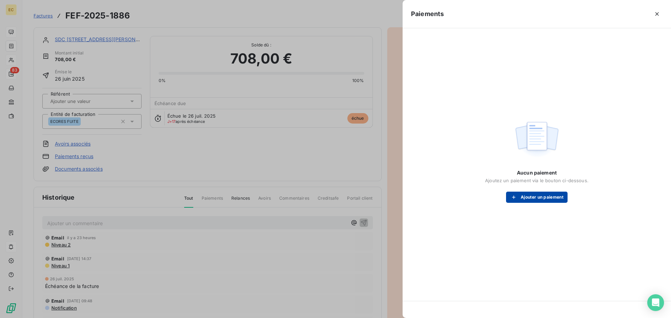
click at [543, 196] on button "Ajouter un paiement" at bounding box center [536, 197] width 61 height 11
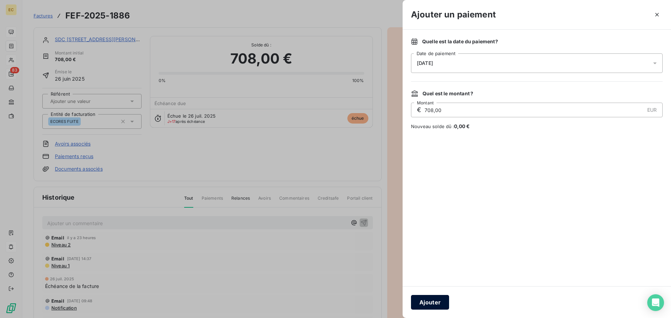
click at [436, 303] on button "Ajouter" at bounding box center [430, 302] width 38 height 15
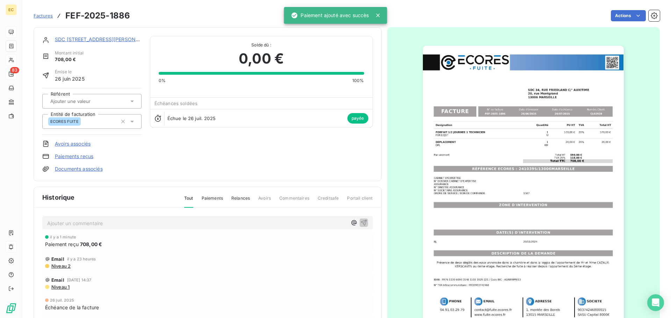
click at [43, 14] on span "Factures" at bounding box center [43, 16] width 19 height 6
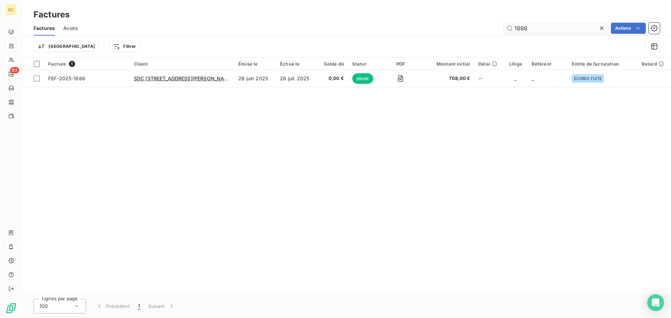
click at [534, 30] on input "1886" at bounding box center [555, 28] width 105 height 11
type input "1"
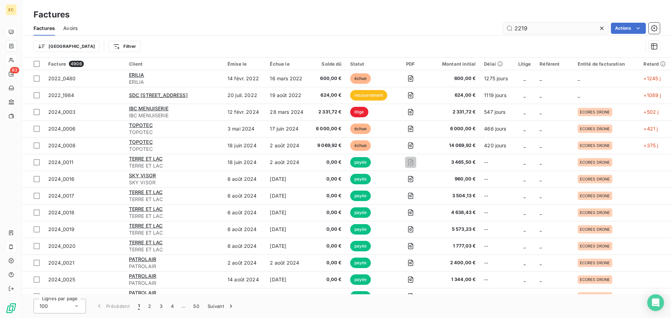
type input "2219"
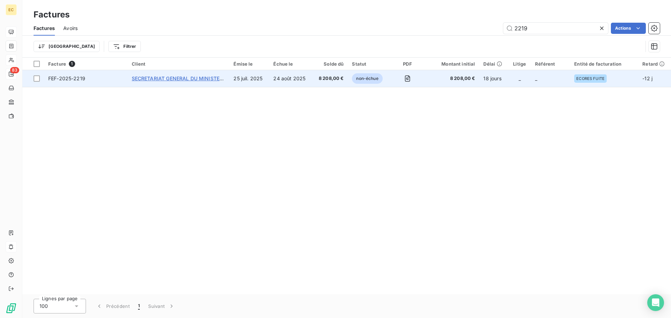
click at [193, 81] on span "SECRETARIAT GENERAL DU MINISTERE DE LA" at bounding box center [187, 78] width 110 height 6
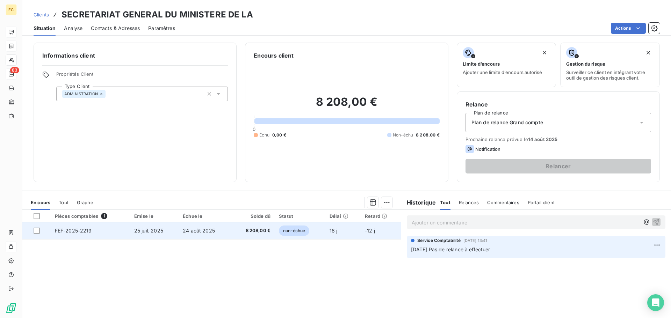
click at [121, 232] on td "FEF-2025-2219" at bounding box center [90, 231] width 79 height 17
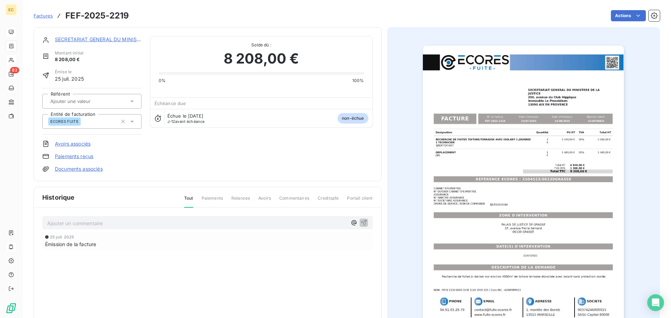
click at [75, 156] on link "Paiements reçus" at bounding box center [74, 156] width 38 height 7
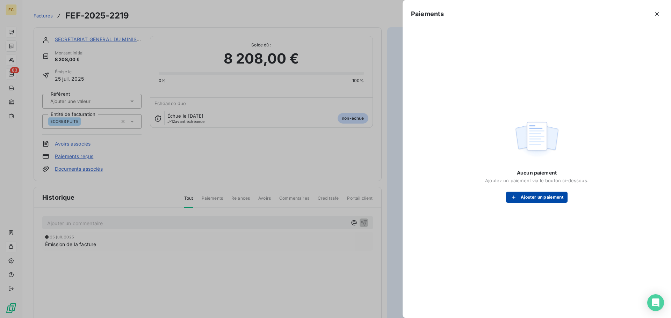
click at [517, 197] on div "button" at bounding box center [515, 197] width 10 height 7
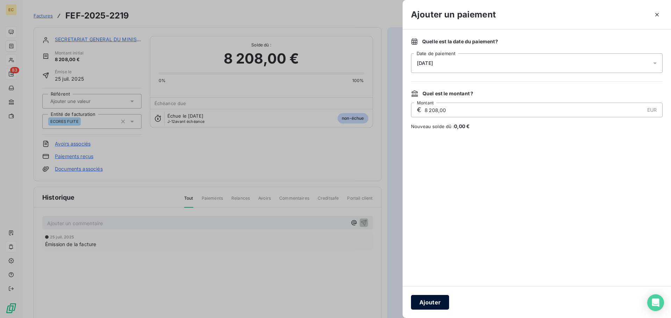
click at [439, 299] on button "Ajouter" at bounding box center [430, 302] width 38 height 15
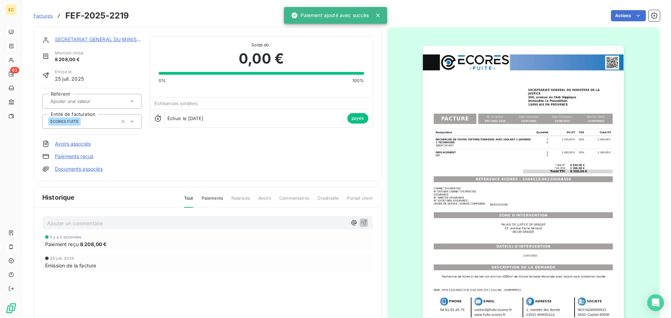
click at [49, 16] on span "Factures" at bounding box center [43, 16] width 19 height 6
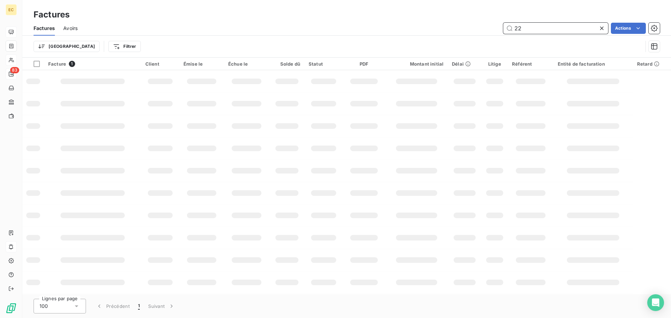
type input "2"
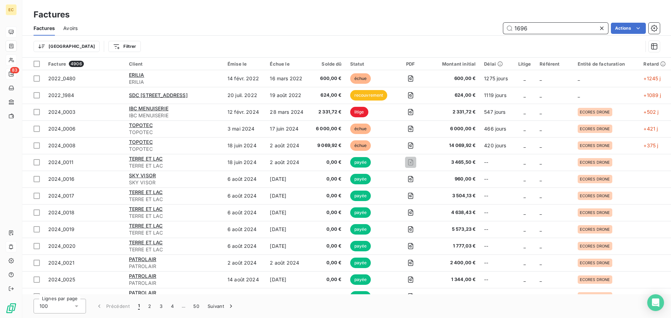
type input "1696"
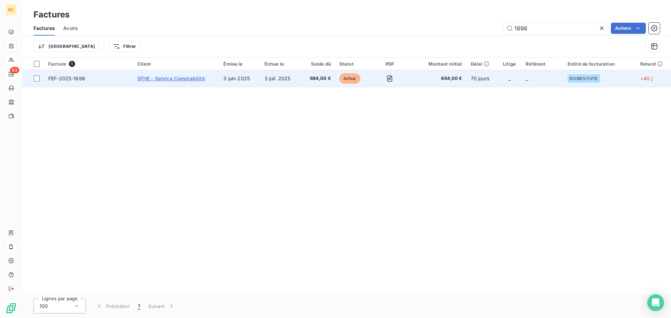
click at [157, 79] on span "SFHE - Service Comptabilité" at bounding box center [170, 78] width 67 height 6
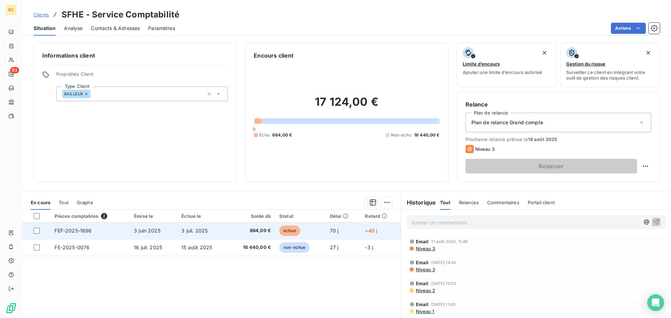
click at [107, 230] on td "FEF-2025-1696" at bounding box center [89, 231] width 79 height 17
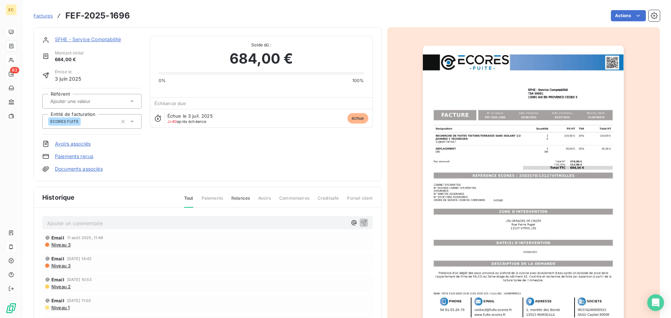
click at [74, 157] on link "Paiements reçus" at bounding box center [74, 156] width 38 height 7
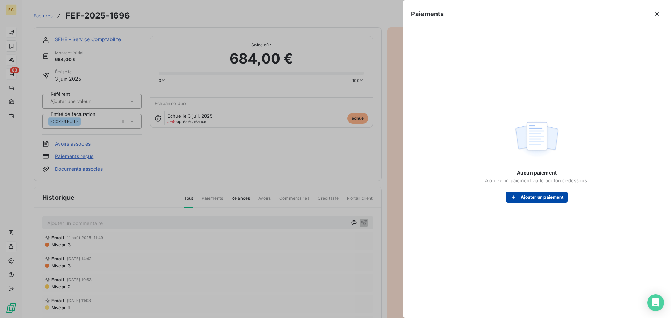
click at [526, 194] on button "Ajouter un paiement" at bounding box center [536, 197] width 61 height 11
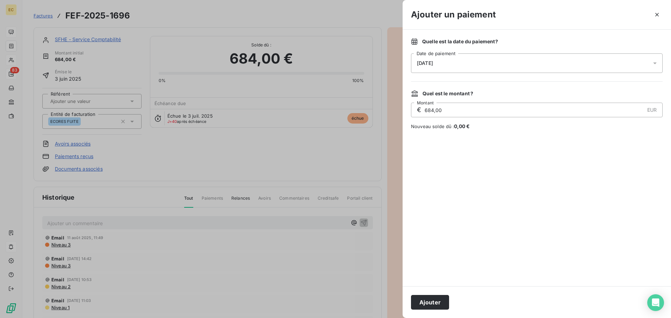
click at [474, 67] on div "[DATE]" at bounding box center [537, 63] width 252 height 20
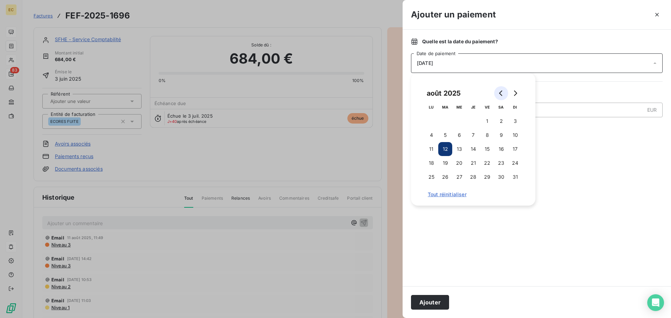
click at [498, 95] on icon "Go to previous month" at bounding box center [501, 93] width 6 height 6
click at [444, 162] on button "22" at bounding box center [445, 163] width 14 height 14
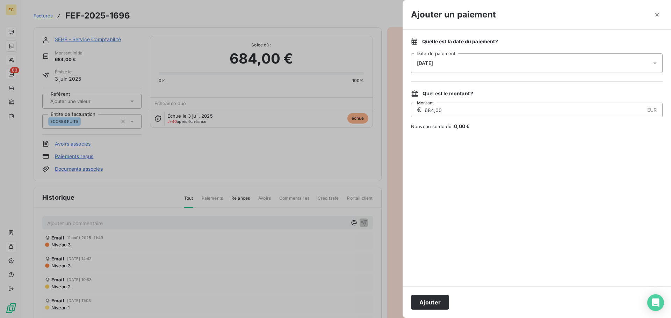
drag, startPoint x: 430, startPoint y: 305, endPoint x: 436, endPoint y: 267, distance: 38.1
click at [431, 301] on button "Ajouter" at bounding box center [430, 302] width 38 height 15
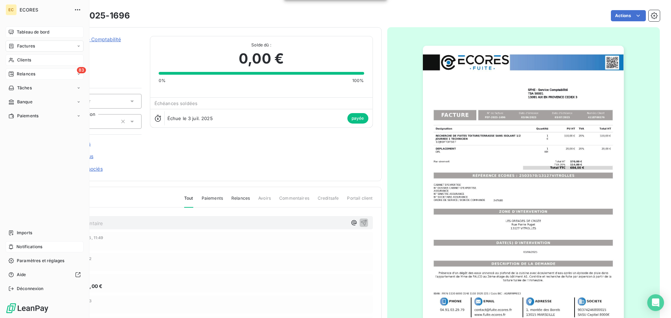
click at [18, 60] on span "Clients" at bounding box center [24, 60] width 14 height 6
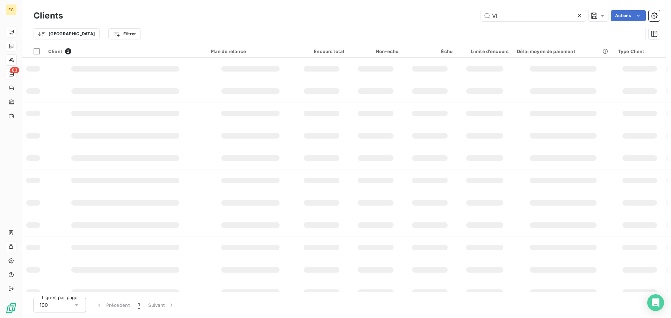
type input "V"
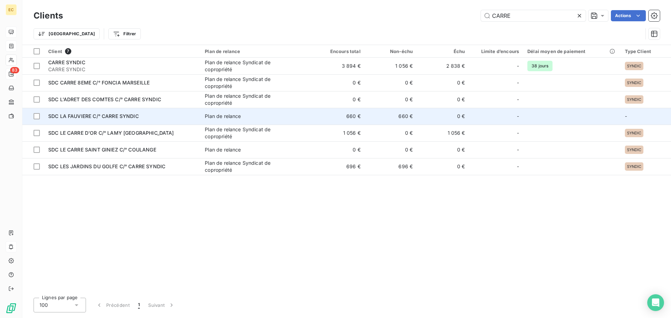
type input "CARRE"
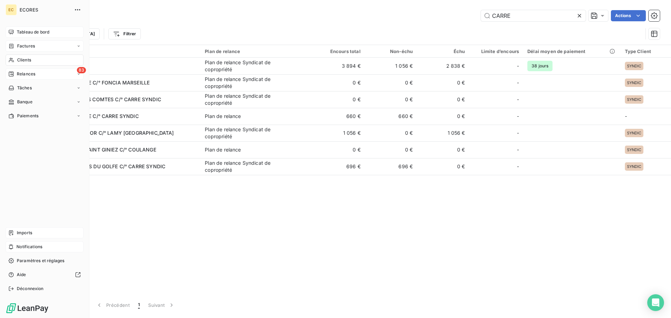
click at [18, 230] on span "Imports" at bounding box center [24, 233] width 15 height 6
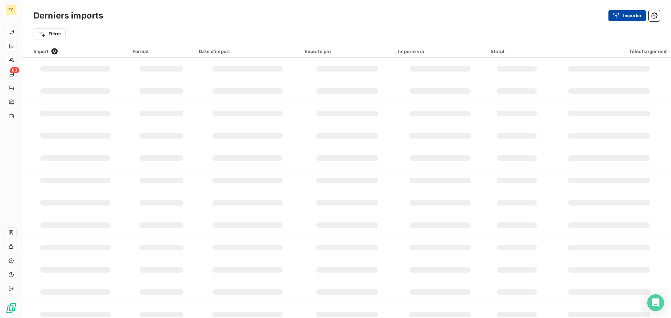
click at [617, 17] on icon "button" at bounding box center [615, 15] width 7 height 7
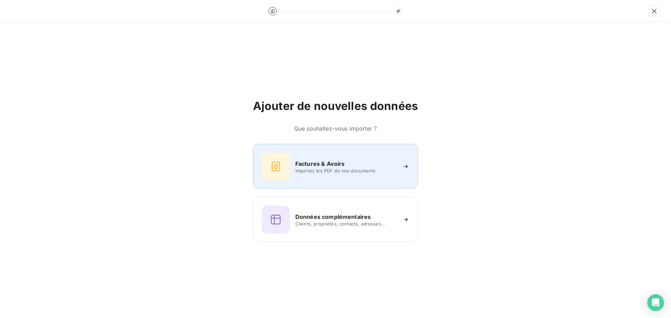
click at [361, 166] on div "Factures & Avoirs" at bounding box center [345, 164] width 101 height 8
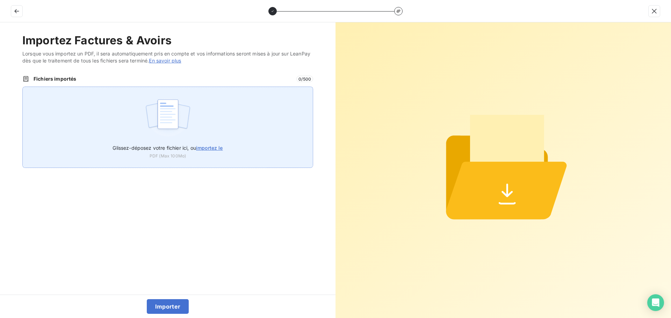
click at [214, 150] on span "importez le" at bounding box center [209, 148] width 27 height 6
click at [23, 87] on input "Glissez-déposez votre fichier ici, ou importez le" at bounding box center [22, 87] width 0 height 0
type input "C:\fakepath\FEP0325.pdf"
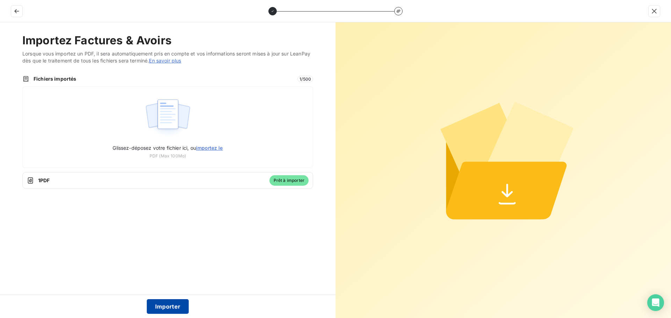
click at [173, 306] on button "Importer" at bounding box center [168, 306] width 42 height 15
